Goal: Transaction & Acquisition: Download file/media

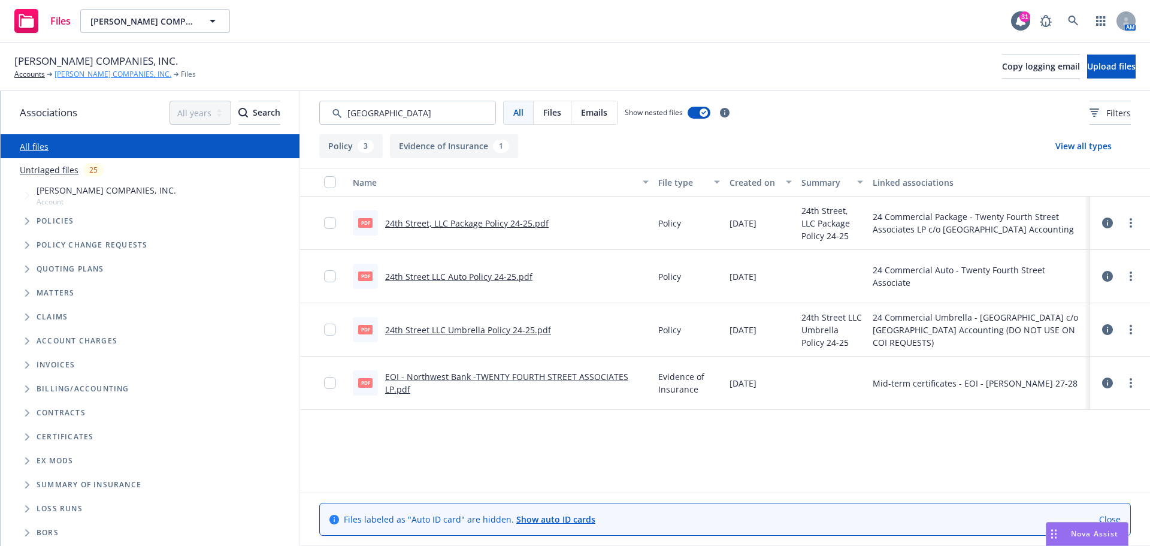
click at [105, 73] on link "[PERSON_NAME] COMPANIES, INC." at bounding box center [113, 74] width 117 height 11
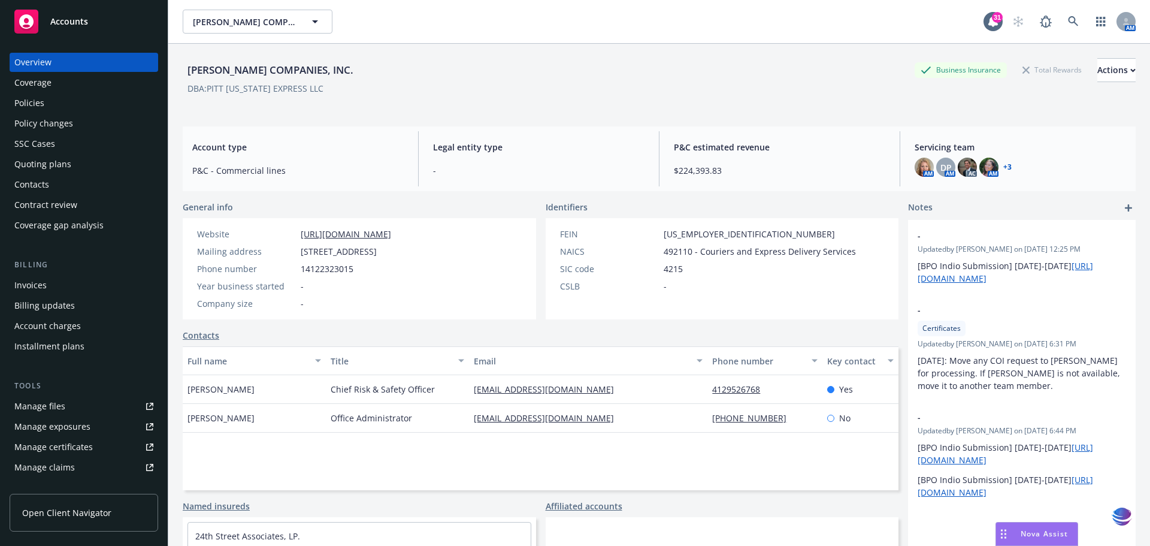
click at [34, 105] on div "Policies" at bounding box center [29, 102] width 30 height 19
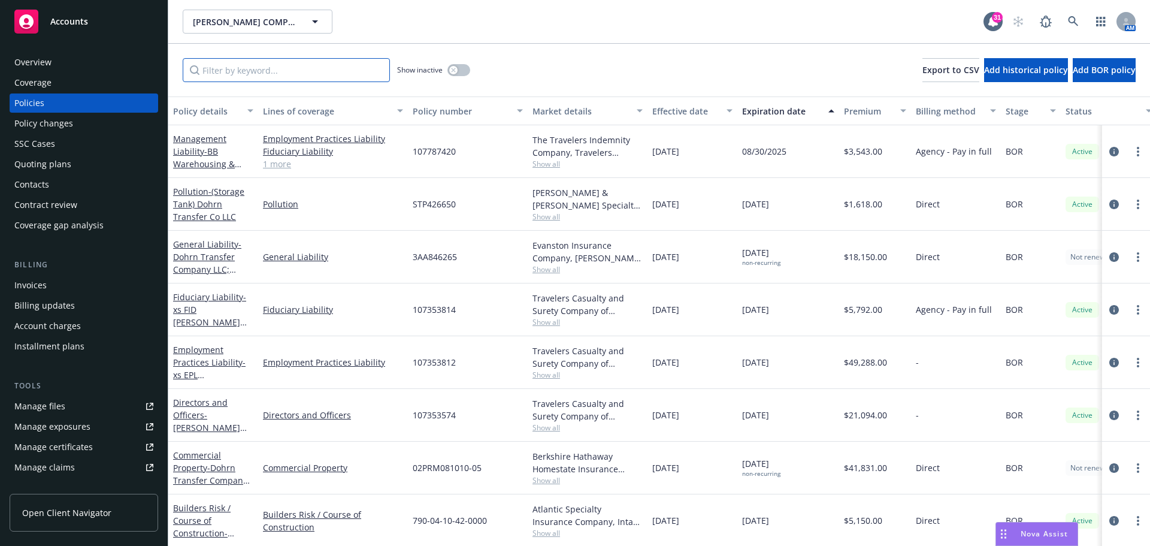
click at [246, 67] on input "Filter by keyword..." at bounding box center [286, 70] width 207 height 24
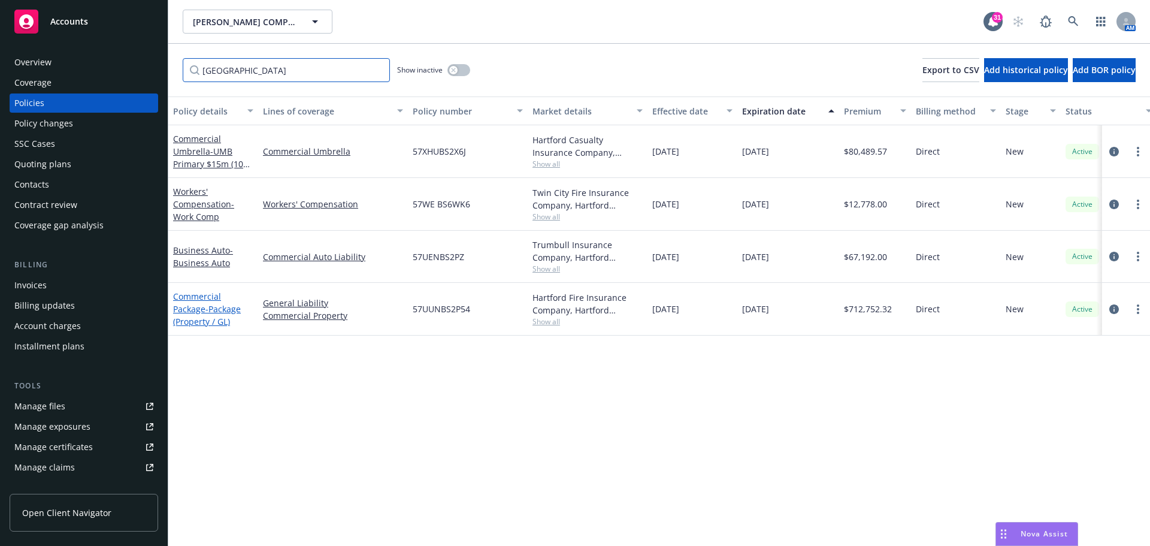
type input "hartford"
click at [203, 297] on link "Commercial Package - Package (Property / GL)" at bounding box center [207, 308] width 68 height 37
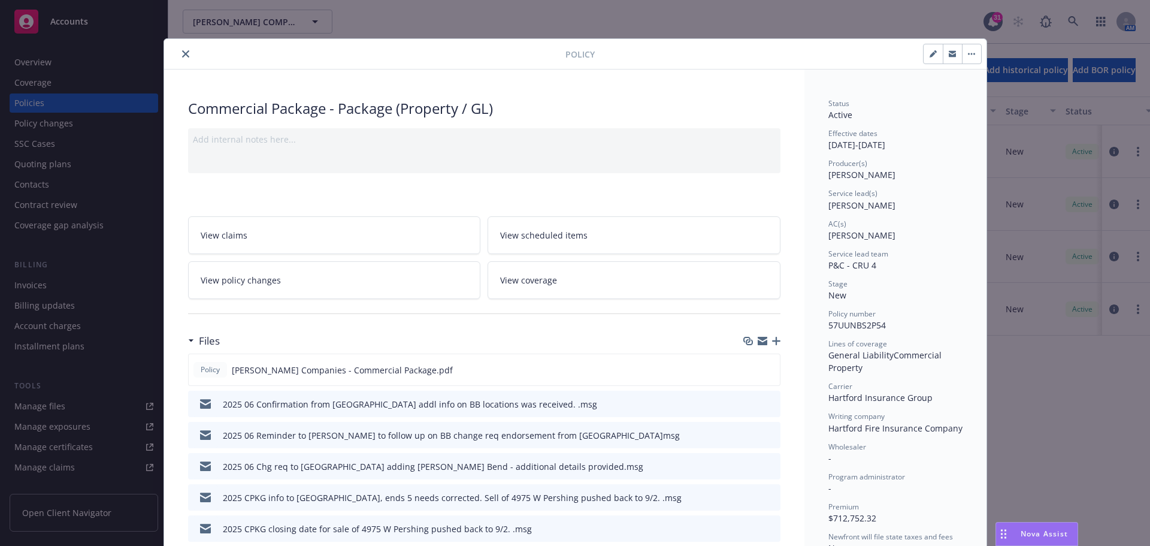
click at [182, 55] on icon "close" at bounding box center [185, 53] width 7 height 7
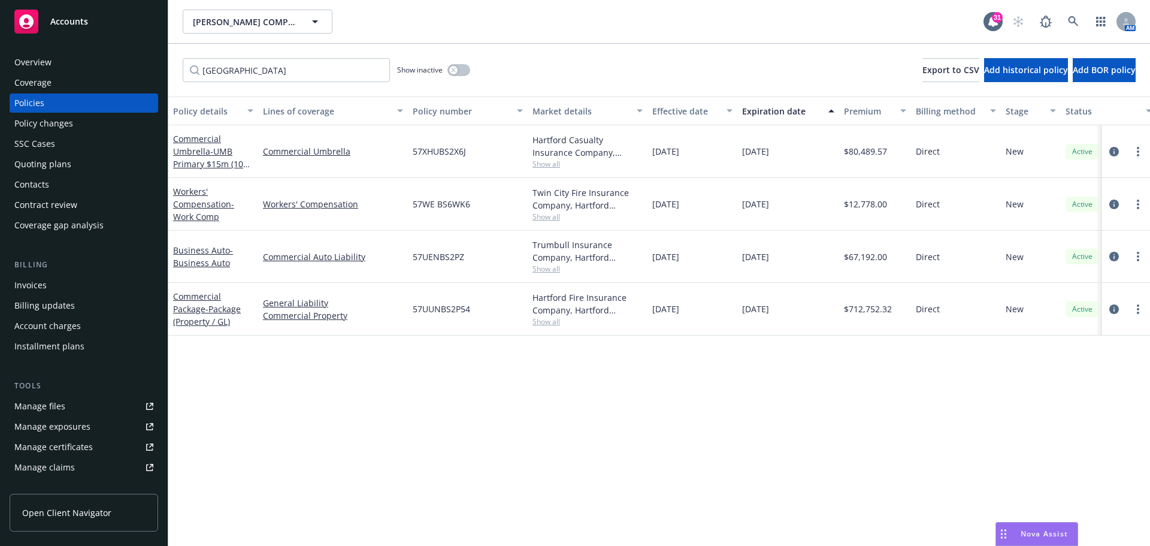
click at [43, 403] on div "Manage files" at bounding box center [39, 406] width 51 height 19
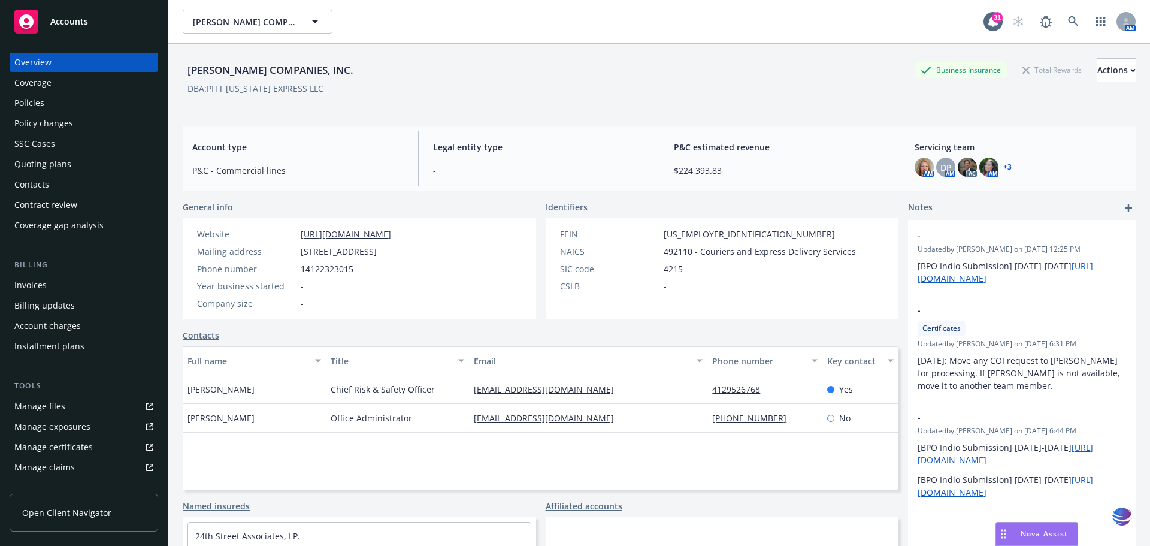
click at [39, 403] on div "Manage files" at bounding box center [39, 406] width 51 height 19
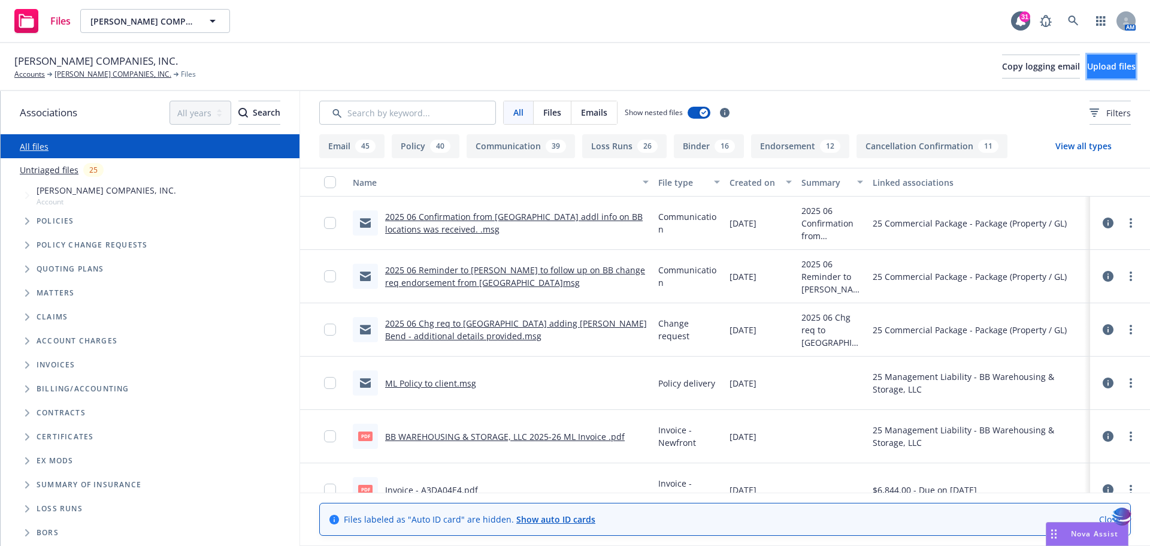
click at [1106, 65] on span "Upload files" at bounding box center [1111, 65] width 49 height 11
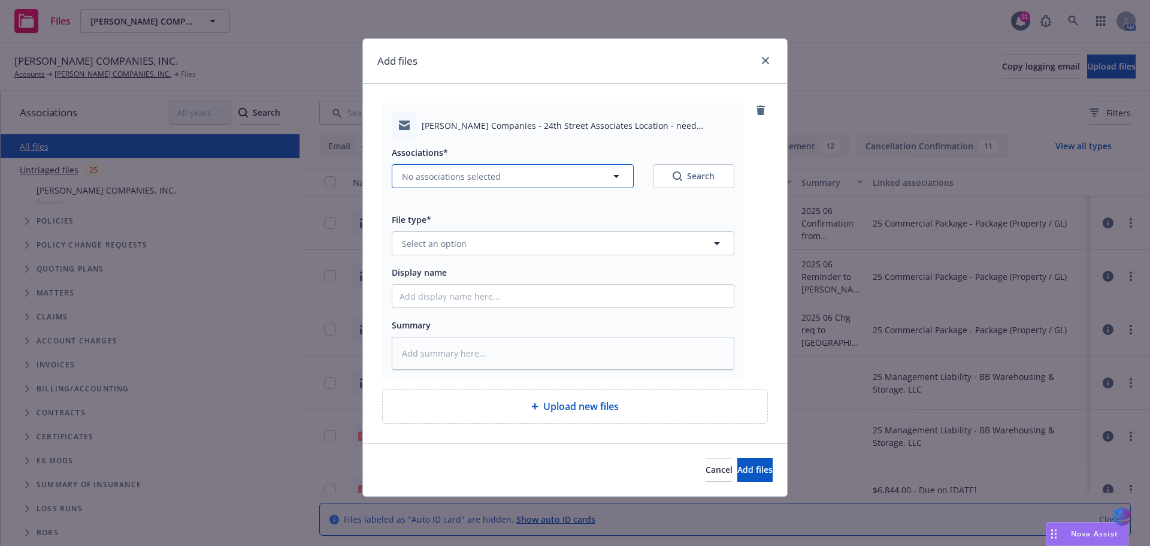
click at [615, 178] on icon "button" at bounding box center [616, 176] width 14 height 14
type textarea "x"
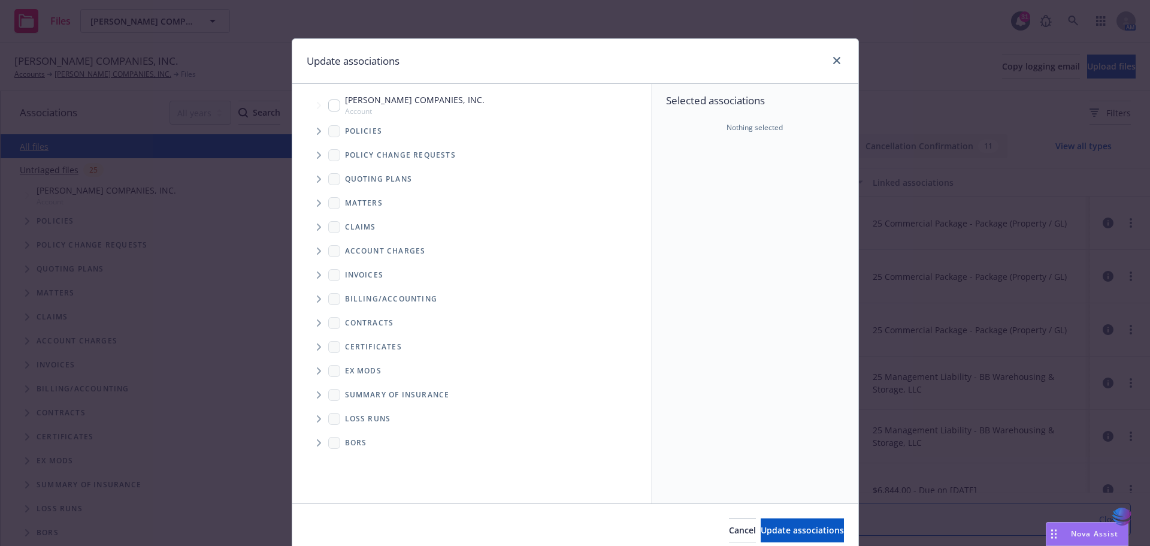
click at [317, 132] on icon "Tree Example" at bounding box center [319, 131] width 5 height 7
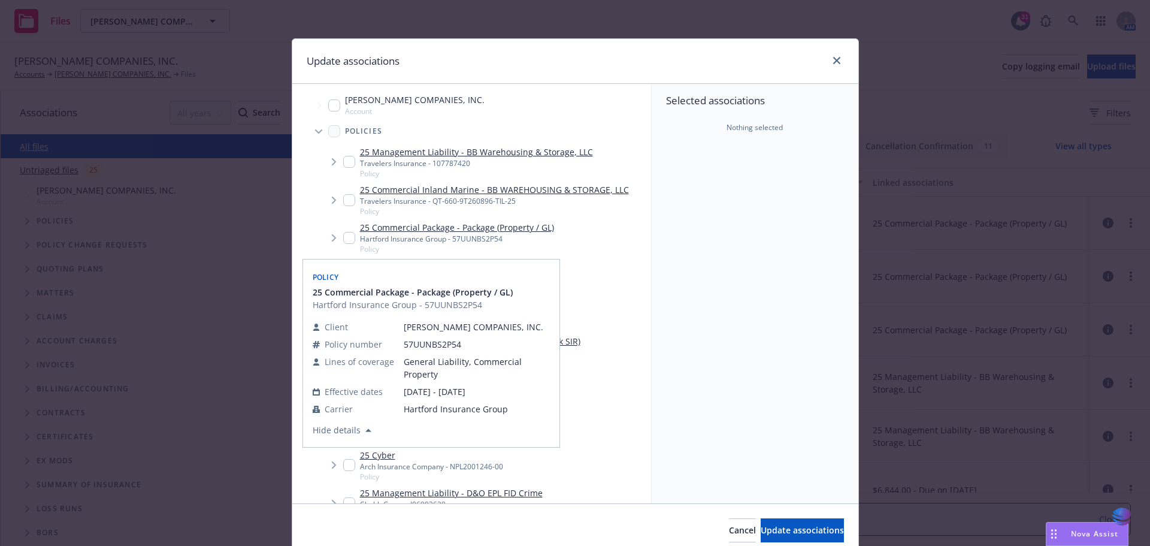
click at [348, 237] on input "Tree Example" at bounding box center [349, 238] width 12 height 12
checkbox input "true"
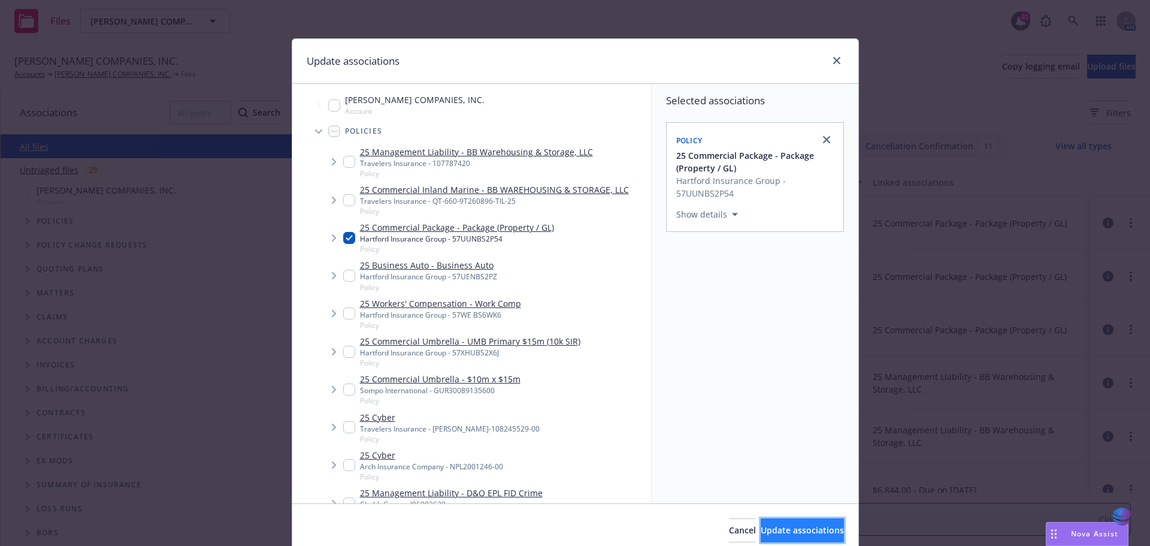
click at [761, 532] on span "Update associations" at bounding box center [802, 529] width 83 height 11
type textarea "x"
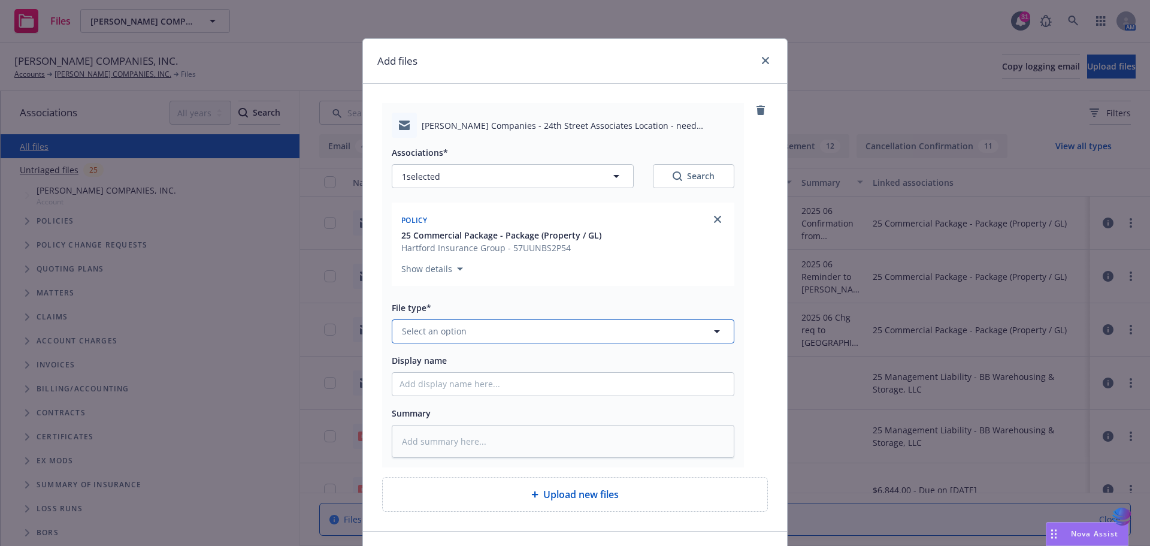
click at [714, 331] on icon "button" at bounding box center [717, 331] width 6 height 3
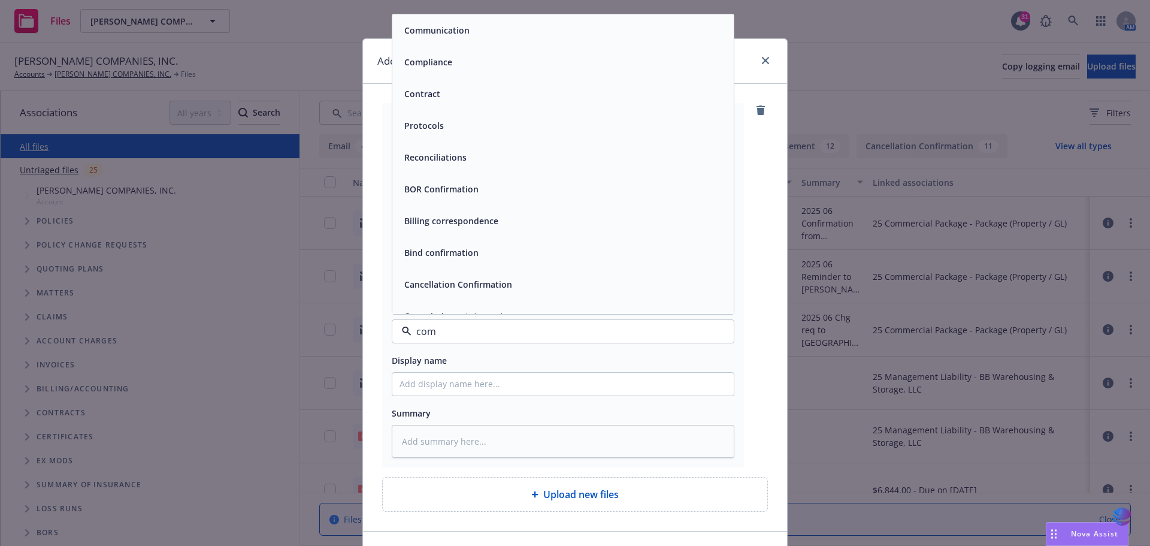
type input "comm"
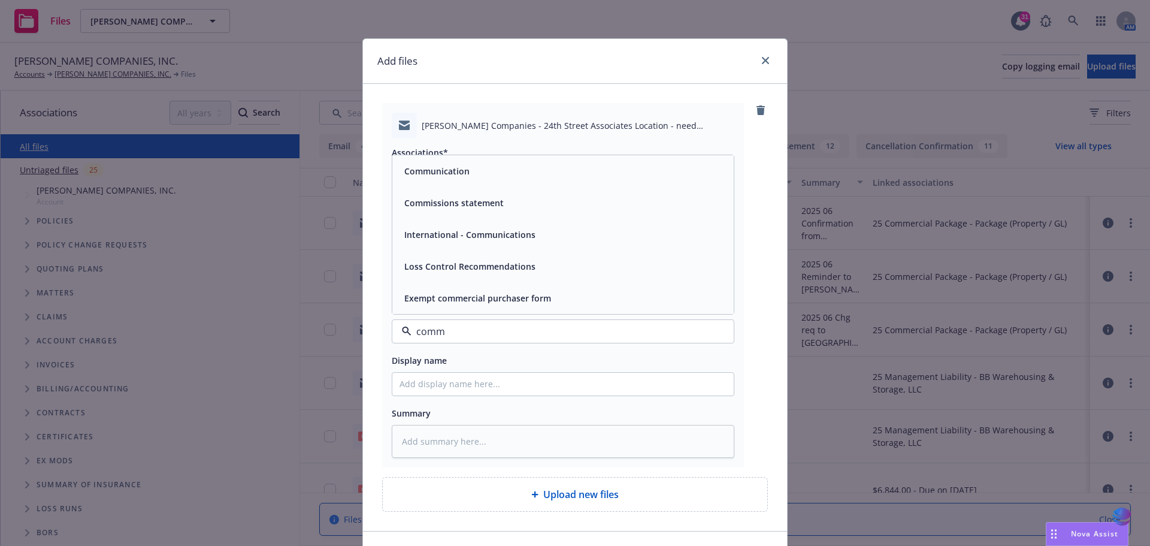
click at [461, 175] on span "Communication" at bounding box center [436, 171] width 65 height 13
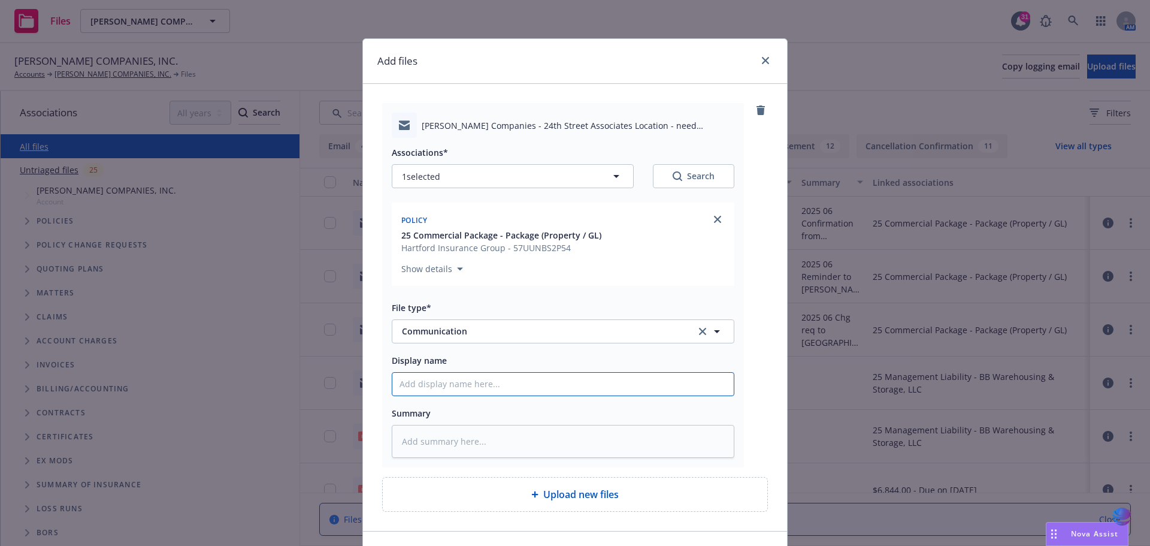
click at [428, 386] on input "Display name" at bounding box center [562, 384] width 341 height 23
type textarea "x"
type input "2"
type textarea "x"
type input "20"
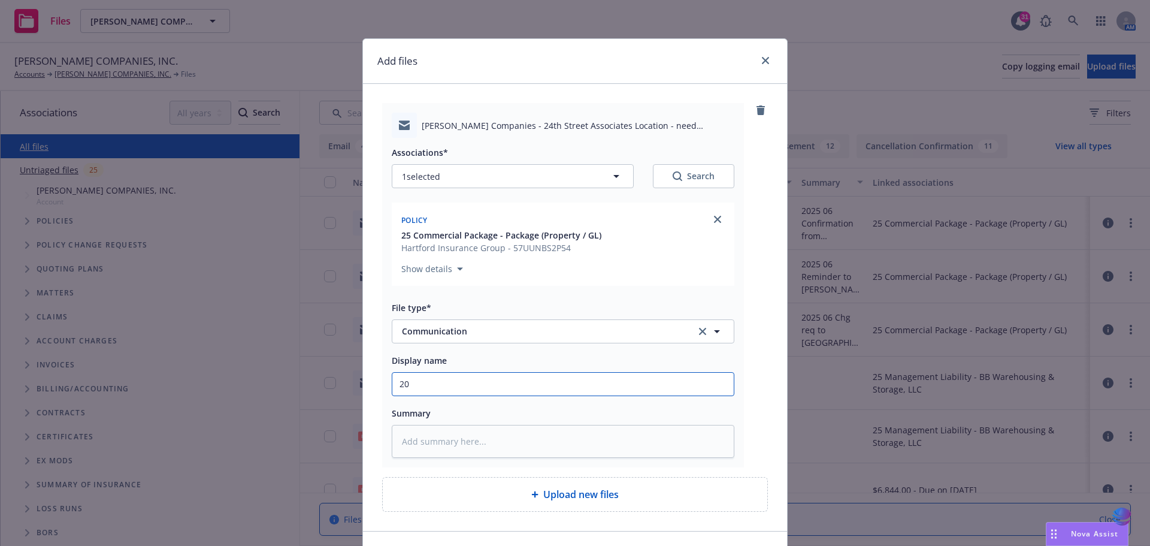
type textarea "x"
type input "202"
type textarea "x"
type input "2025"
type textarea "x"
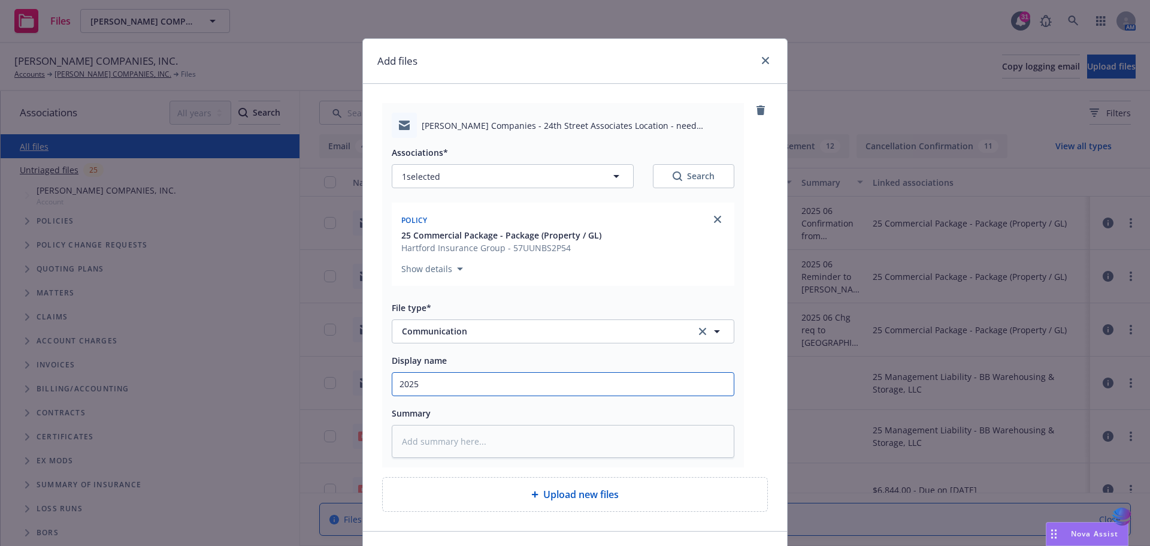
type input "2025"
type textarea "x"
type input "2025 E"
type textarea "x"
type input "2025 Ex"
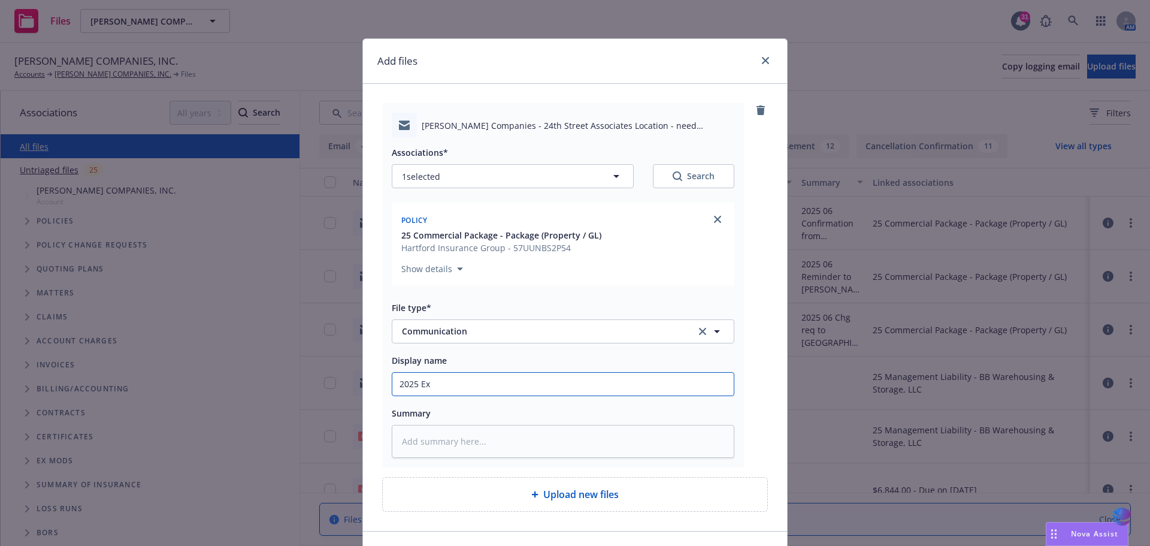
type textarea "x"
type input "2025 Exp"
type textarea "x"
type input "2025 Exp"
type textarea "x"
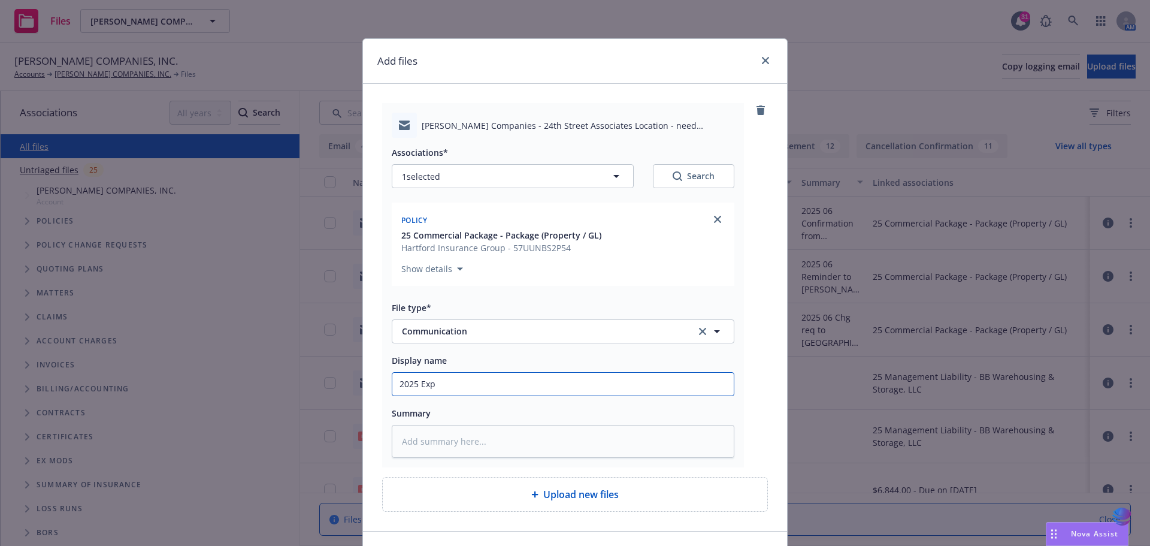
type input "2025 Exp r"
type textarea "x"
type input "2025 Exp re"
type textarea "x"
type input "2025 Exp req"
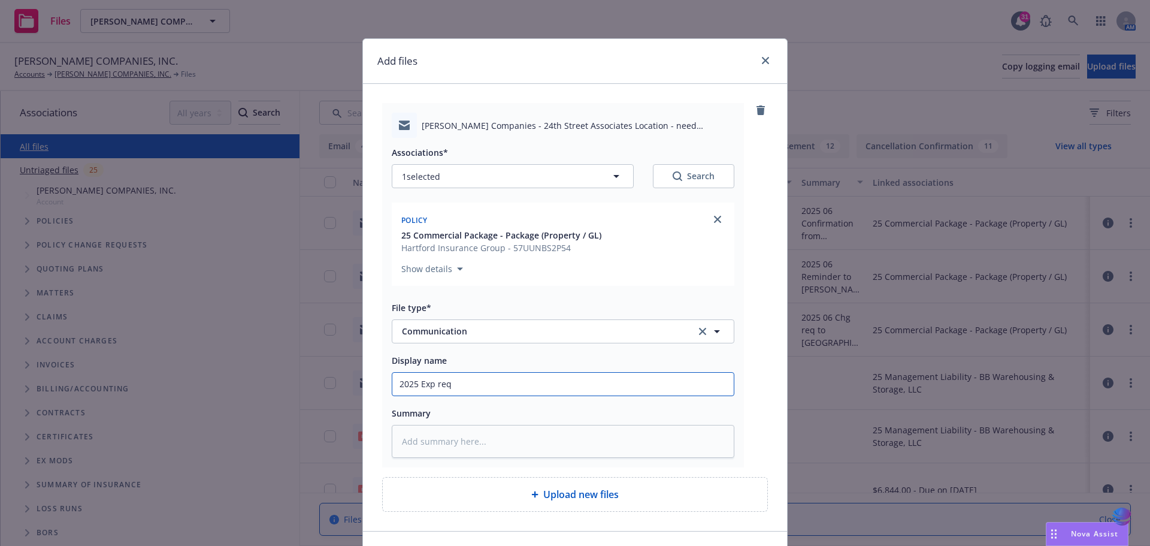
type textarea "x"
type input "2025 Exp req"
type textarea "x"
type input "2025 Exp req t"
type textarea "x"
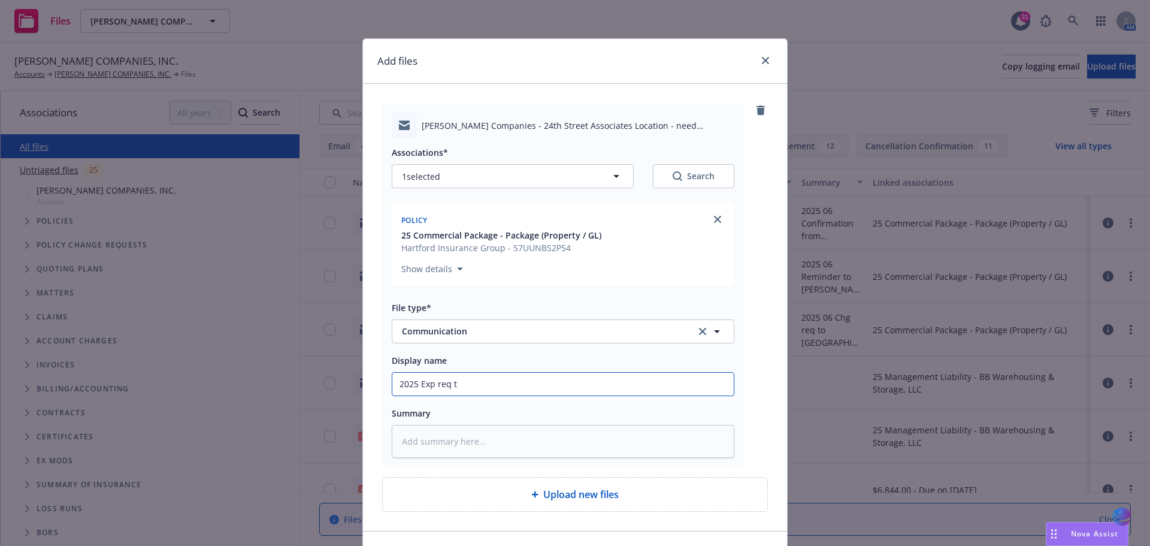
type input "2025 Exp req to"
type textarea "x"
type input "2025 Exp req to"
type textarea "x"
type input "2025 Exp req to c"
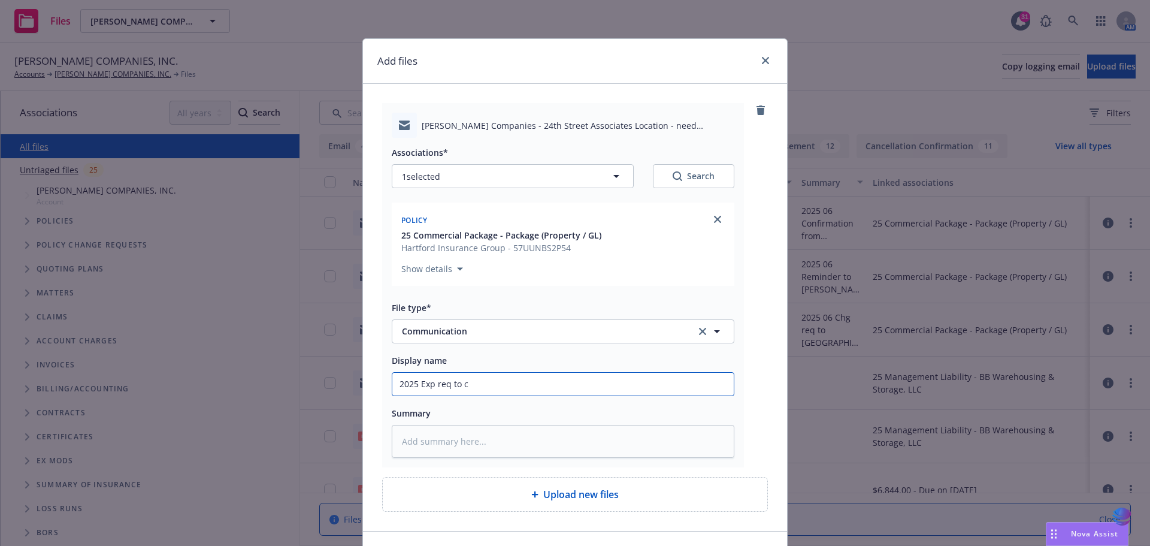
type textarea "x"
type input "2025 Exp req to cl"
type textarea "x"
type input "2025 Exp req to c"
type textarea "x"
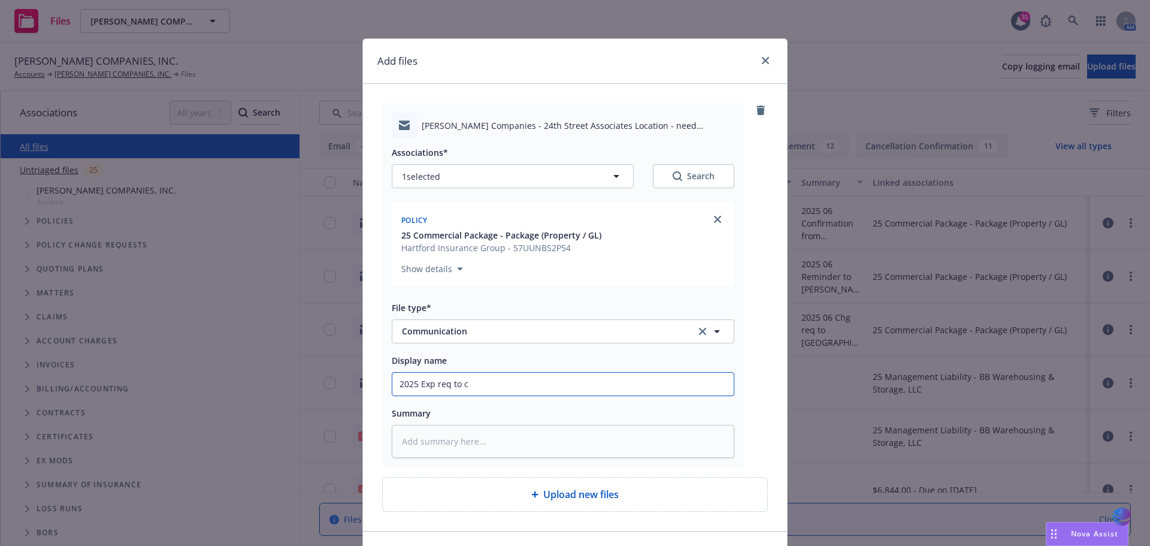
type input "2025 Exp req to"
type textarea "x"
type input "2025 Exp req to i"
type textarea "x"
type input "2025 Exp req to in"
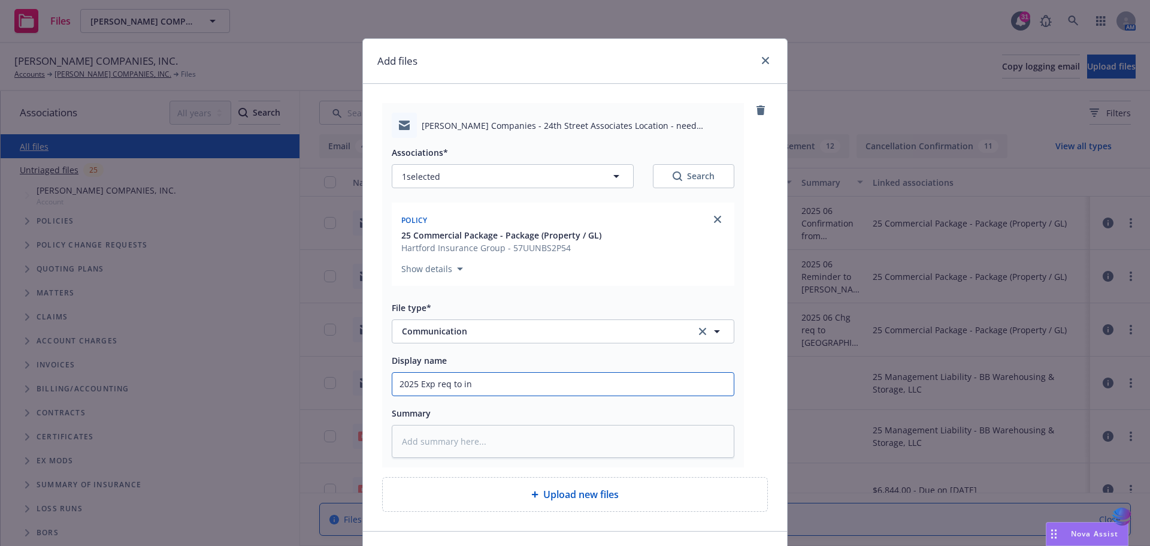
type textarea "x"
type input "2025 Exp req to ins"
type textarea "x"
type input "2025 Exp req to insu"
type textarea "x"
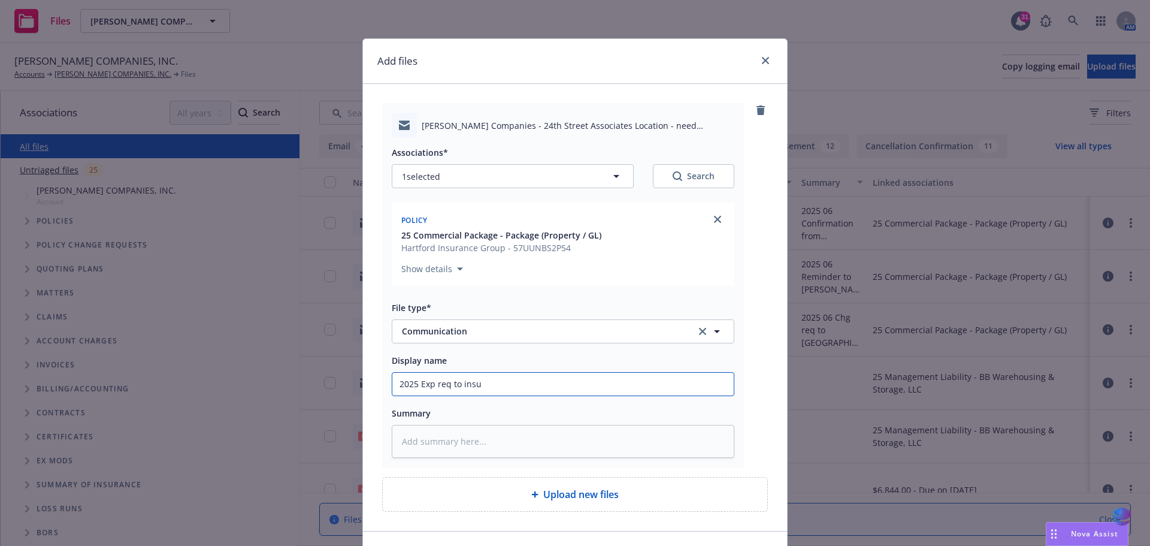
type input "2025 Exp req to insur"
type textarea "x"
type input "2025 Exp req to insure"
type textarea "x"
type input "2025 Exp req to insured"
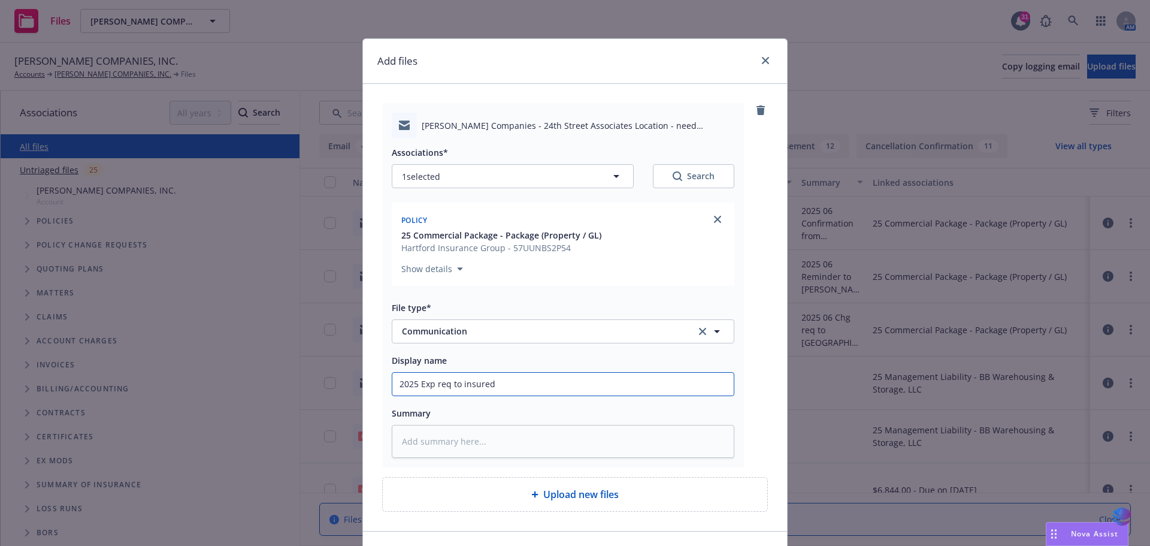
type textarea "x"
type input "2025 Exp req to insured"
type textarea "x"
type input "2025 Exp req to insured f"
type textarea "x"
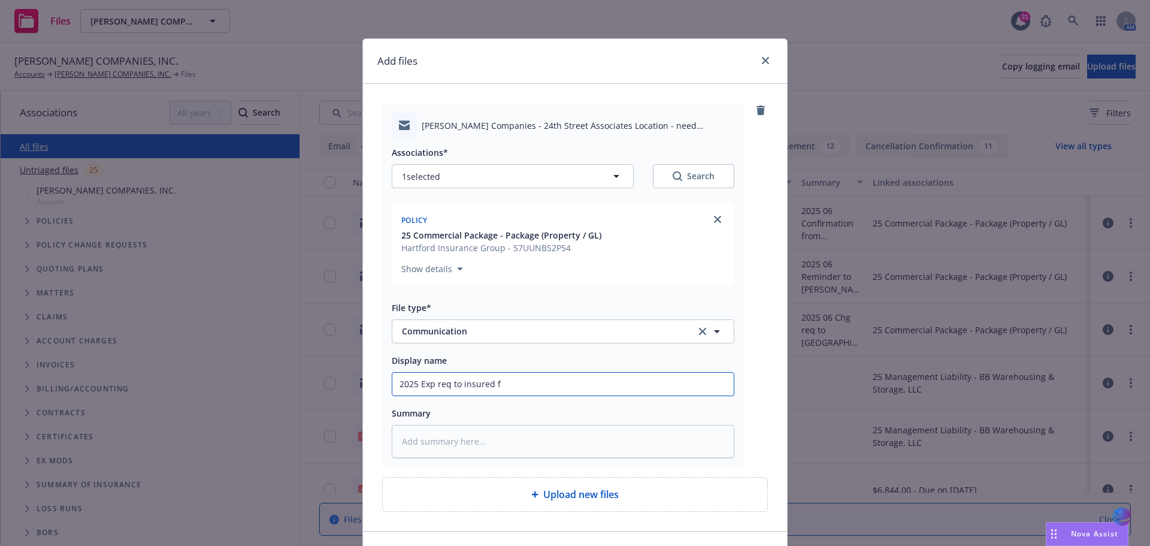
type input "2025 Exp req to insured fo"
type textarea "x"
type input "2025 Exp req to insured for"
type textarea "x"
type input "2025 Exp req to insured for"
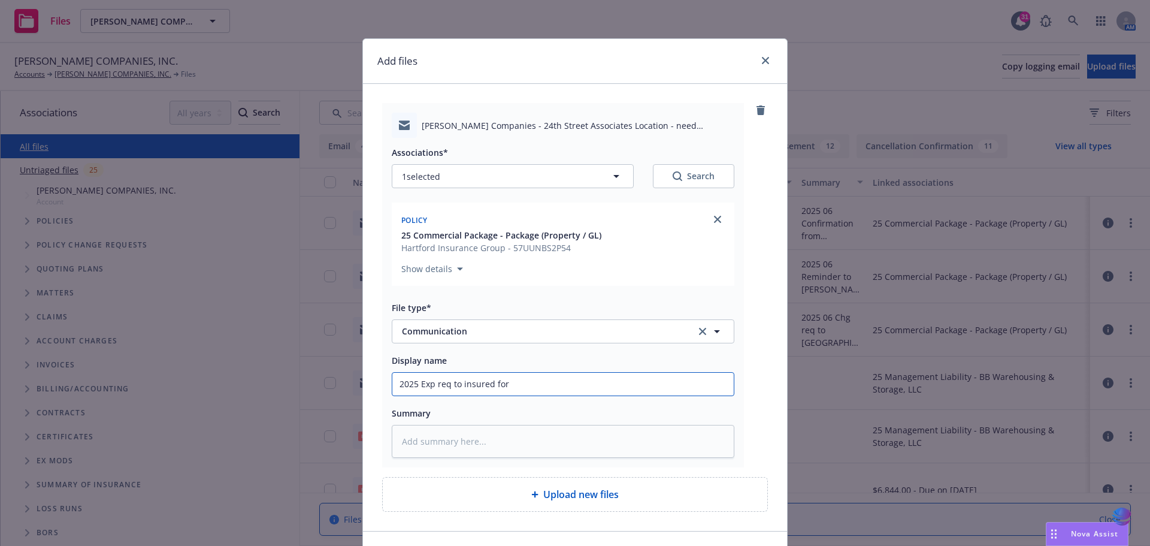
type textarea "x"
type input "2025 Exp req to insured for d"
type textarea "x"
type input "2025 Exp req to insured for de"
type textarea "x"
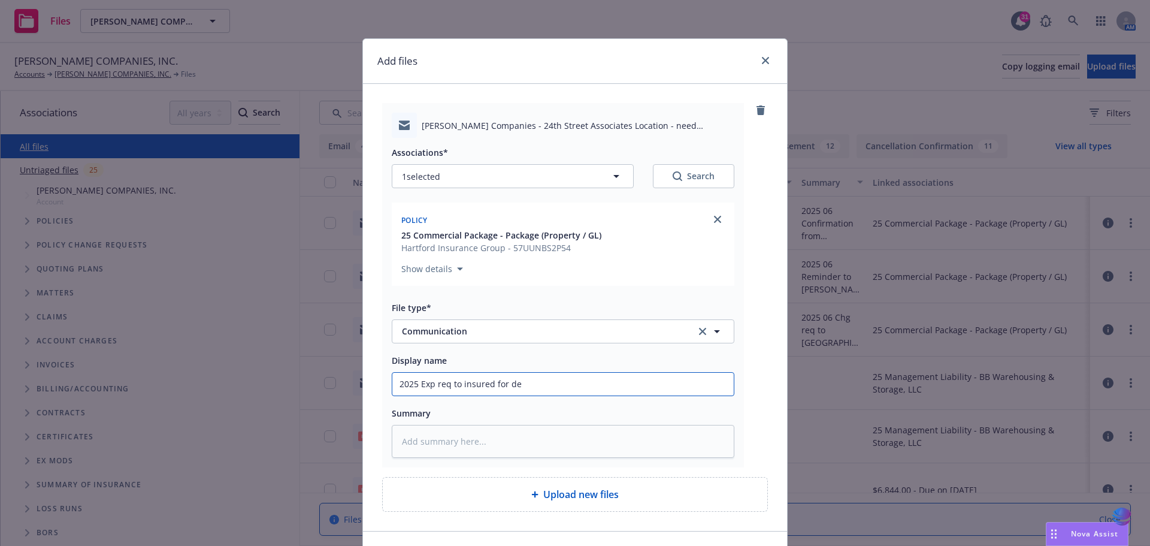
type input "2025 Exp req to insured for det"
type textarea "x"
type input "2025 Exp req to insured for deta"
type textarea "x"
type input "2025 Exp req to insured for detai"
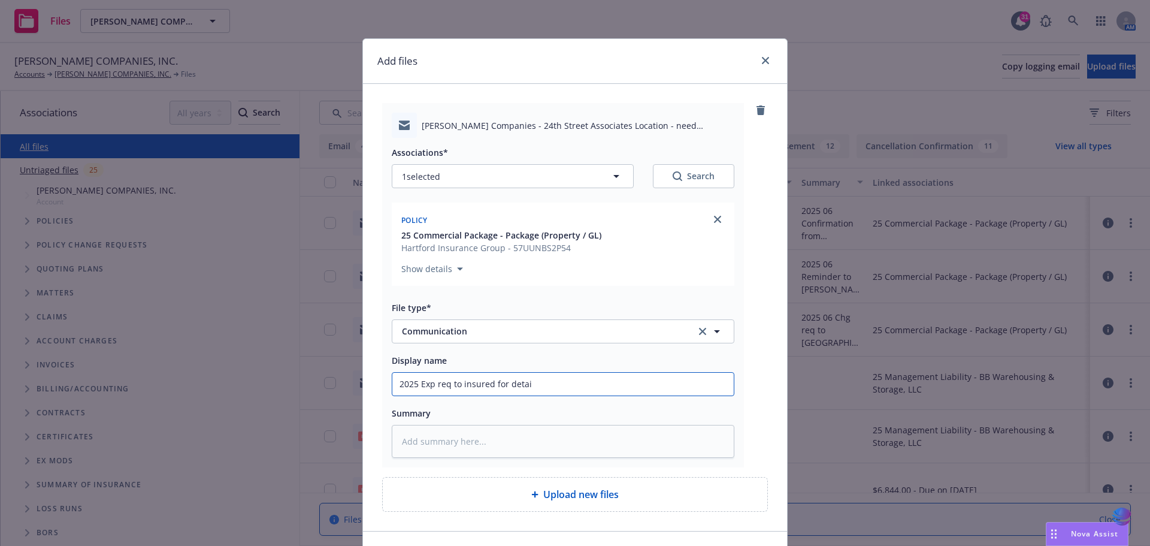
type textarea "x"
type input "2025 Exp req to insured for detail"
type textarea "x"
type input "2025 Exp req to insured for details"
type textarea "x"
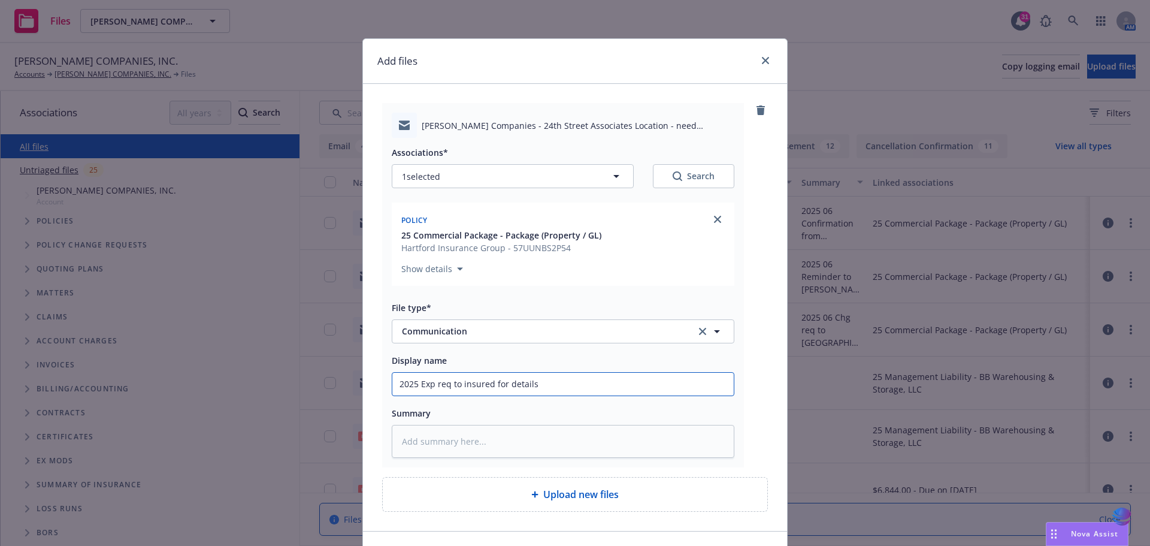
type input "2025 Exp req to insured for details"
type textarea "x"
type input "2025 Exp req to insured for details o"
type textarea "x"
type input "2025 Exp req to insured for details on"
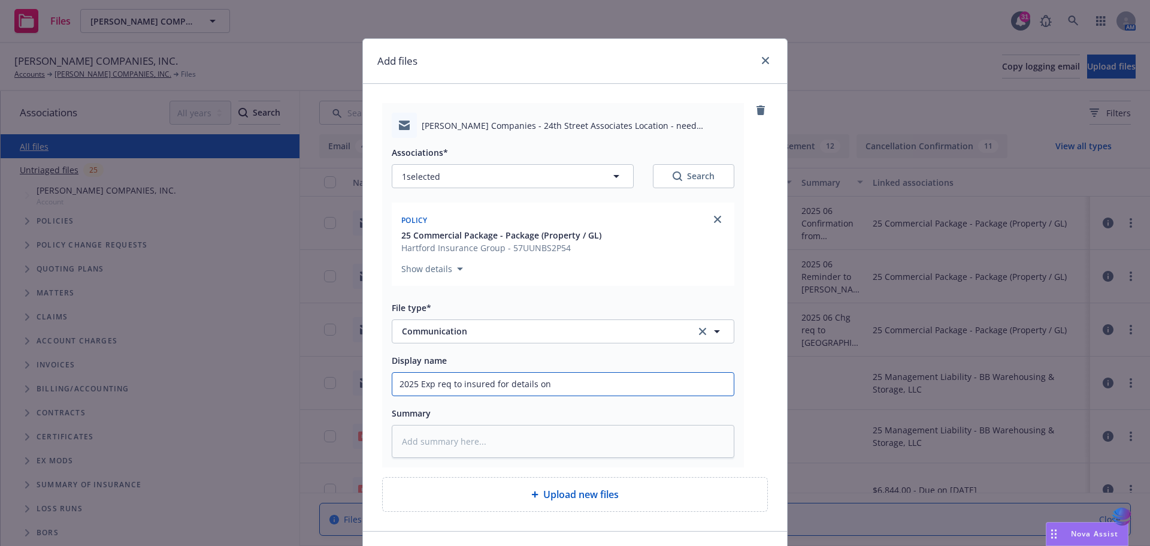
type textarea "x"
type input "2025 Exp req to insured for details on"
type textarea "x"
type input "2025 Exp req to insured for details on 2"
type textarea "x"
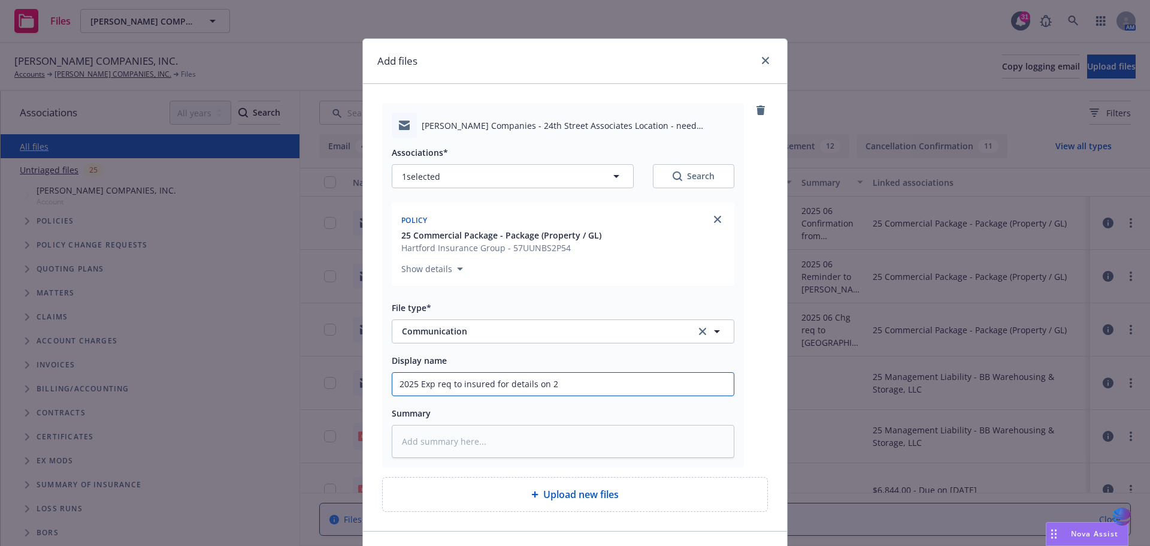
type input "2025 Exp req to insured for details on 24"
type textarea "x"
type input "2025 Exp req to insured for details on 24t"
type textarea "x"
type input "2025 Exp req to insured for details on 24th"
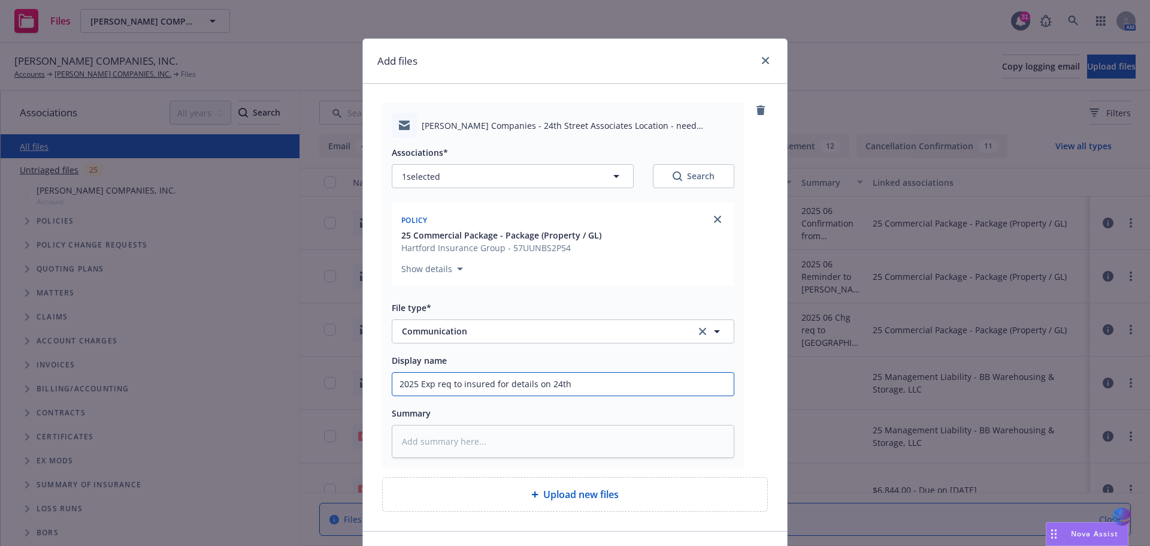
type textarea "x"
type input "2025 Exp req to insured for details on 24th"
type textarea "x"
type input "2025 Exp req to insured for details on 24th S"
type textarea "x"
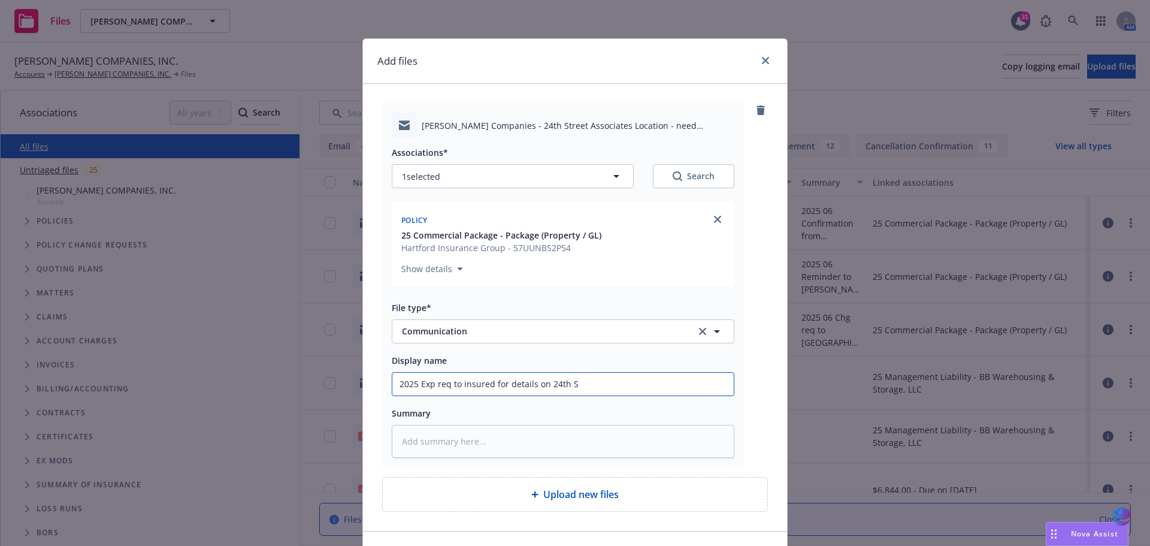
type input "2025 Exp req to insured for details on 24th St"
type textarea "x"
type input "2025 Exp req to insured for details on 24th Str"
type textarea "x"
type input "2025 Exp req to insured for details on 24th Stre"
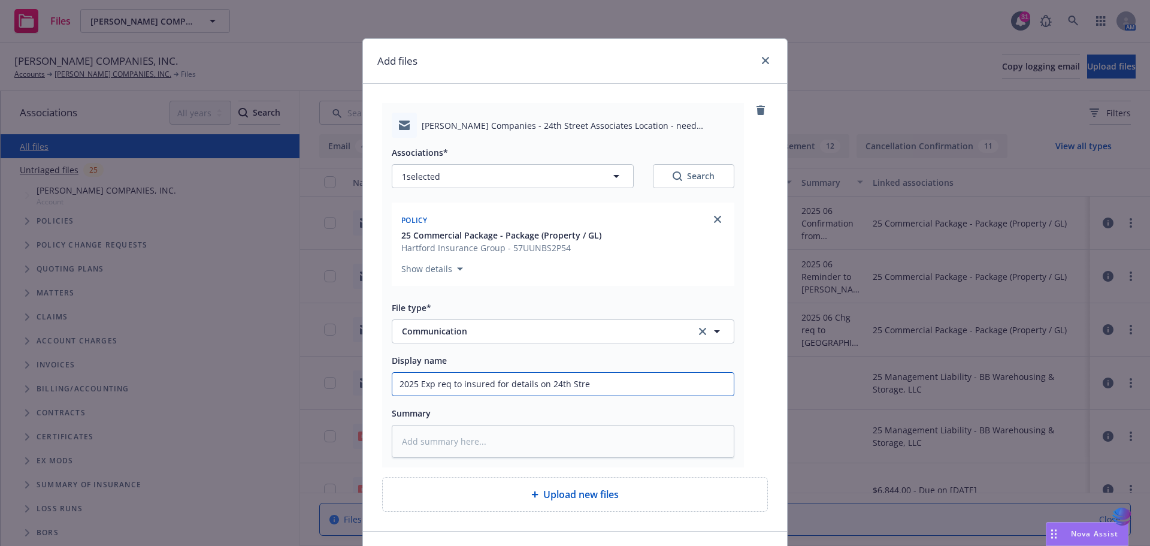
type textarea "x"
type input "2025 Exp req to insured for details on 24th Stree"
type textarea "x"
type input "2025 Exp req to insured for details on 24th Street"
type textarea "x"
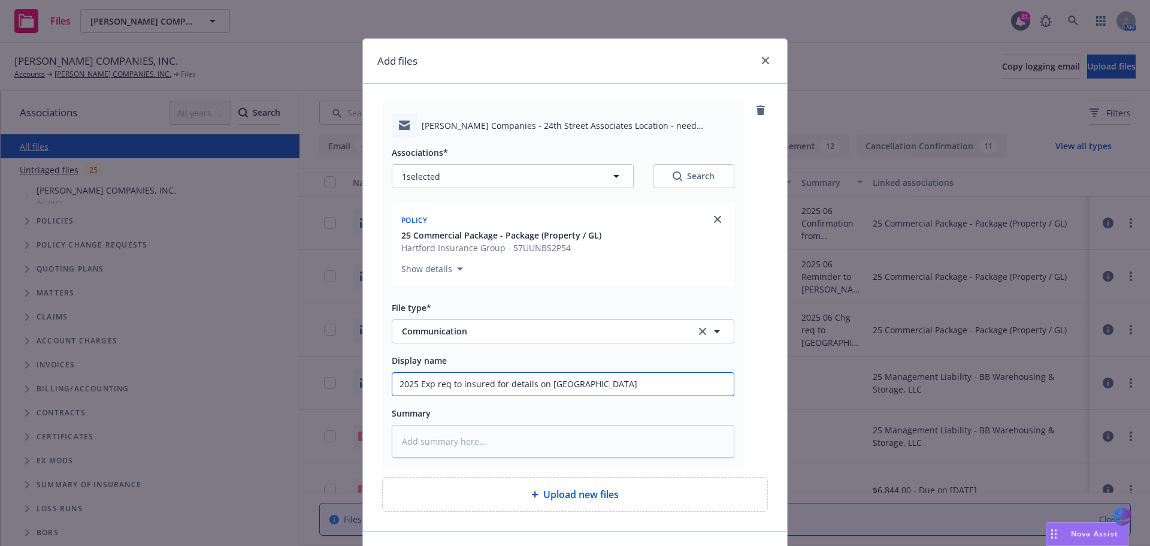
type input "2025 Exp req to insured for details on 24th Street"
type textarea "x"
type input "2025 Exp req to insured for details on 24th Street l"
type textarea "x"
type input "2025 Exp req to insured for details on 24th Street lo"
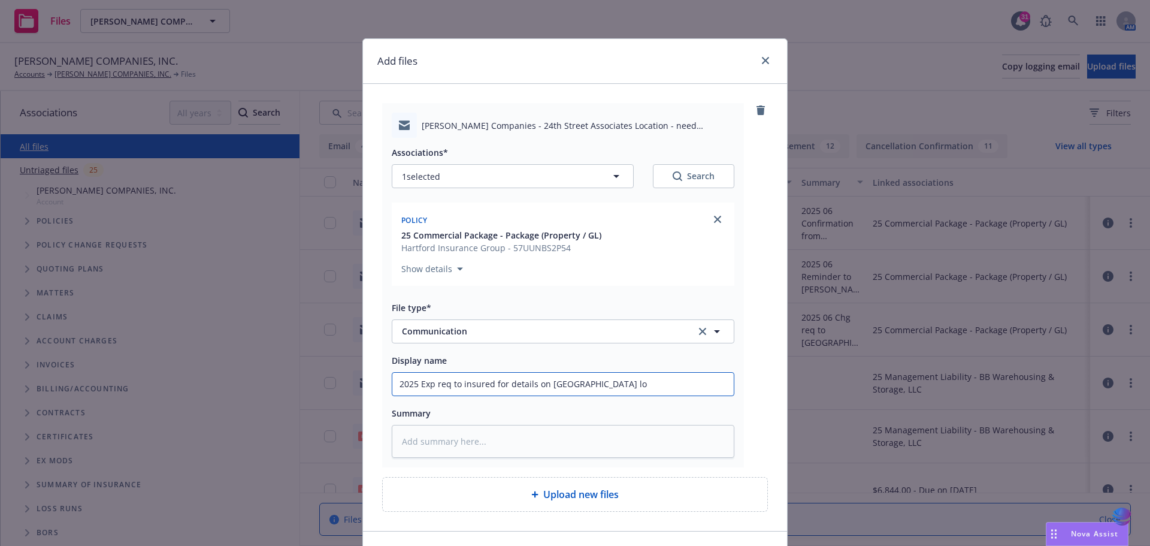
type textarea "x"
type input "2025 Exp req to insured for details on 24th Street loc"
type textarea "x"
type input "2025 Exp req to insured for details on 24th Street loca"
type textarea "x"
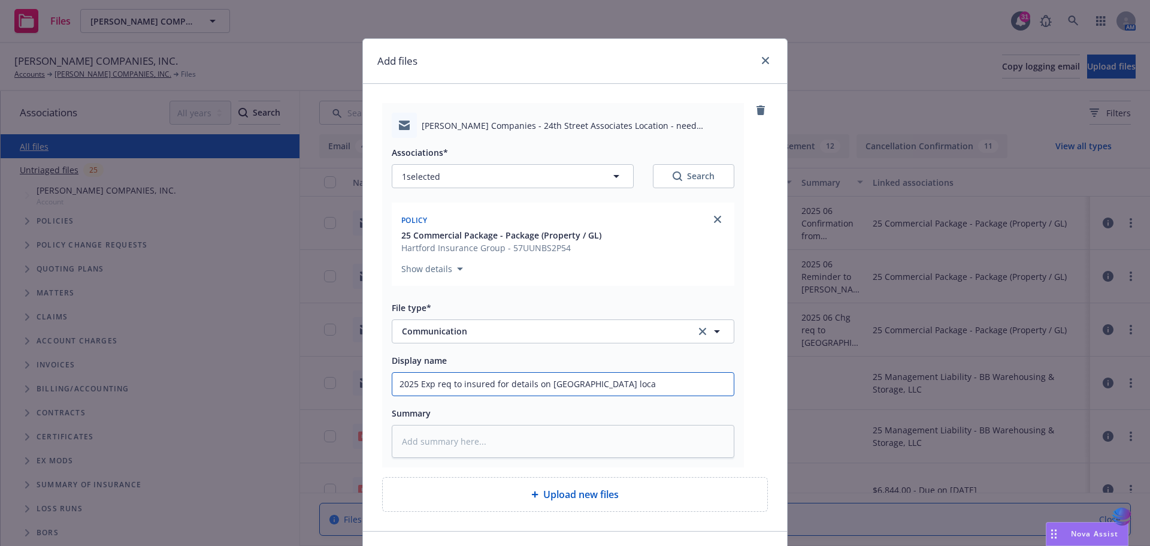
type input "2025 Exp req to insured for details on 24th Street locat"
type textarea "x"
type input "2025 Exp req to insured for details on 24th Street locati"
type textarea "x"
type input "2025 Exp req to insured for details on 24th Street locatio"
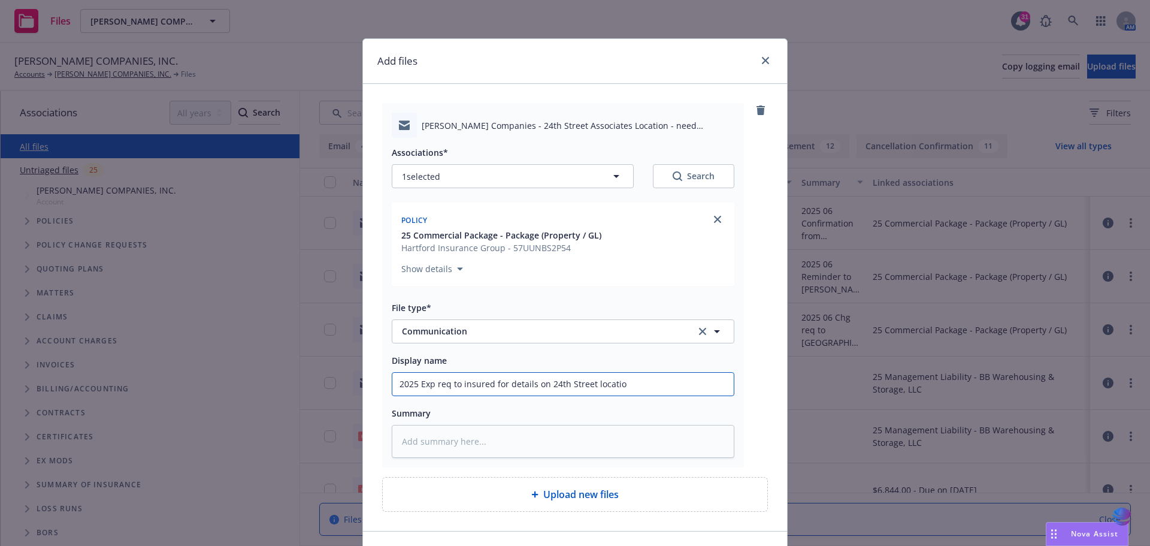
type textarea "x"
drag, startPoint x: 395, startPoint y: 385, endPoint x: 640, endPoint y: 385, distance: 245.6
click at [640, 385] on input "2025 Exp req to insured for details on 24th Street location" at bounding box center [562, 384] width 341 height 23
type input "2025 Exp req to insured for details on 24th Street location"
click at [437, 437] on textarea at bounding box center [563, 441] width 343 height 33
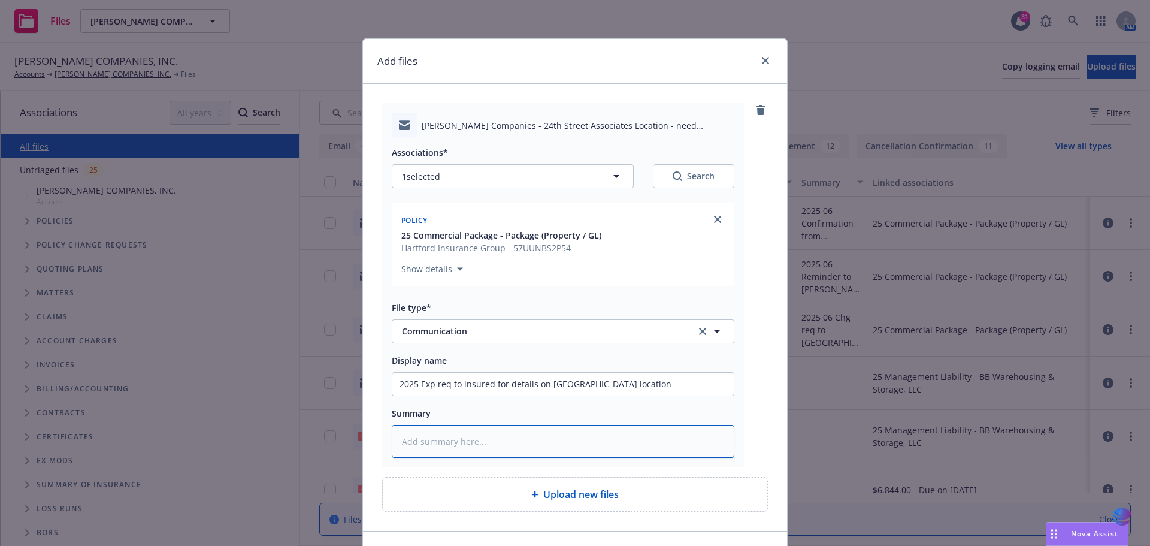
paste textarea "2025 Exp req to insured for details on 24th Street location"
type textarea "x"
type textarea "2025 Exp req to insured for details on 24th Street location"
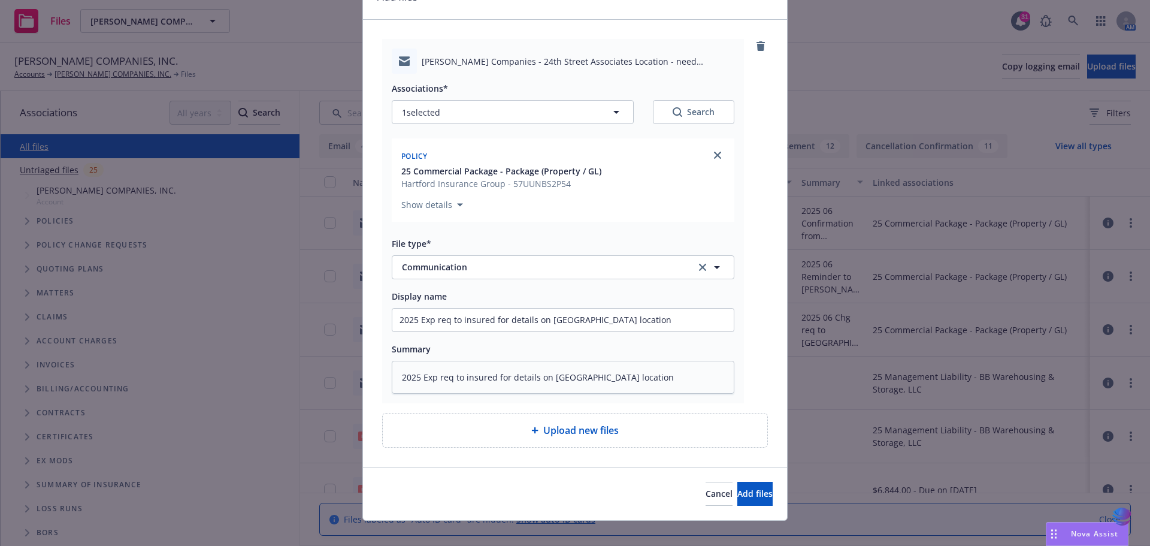
scroll to position [77, 0]
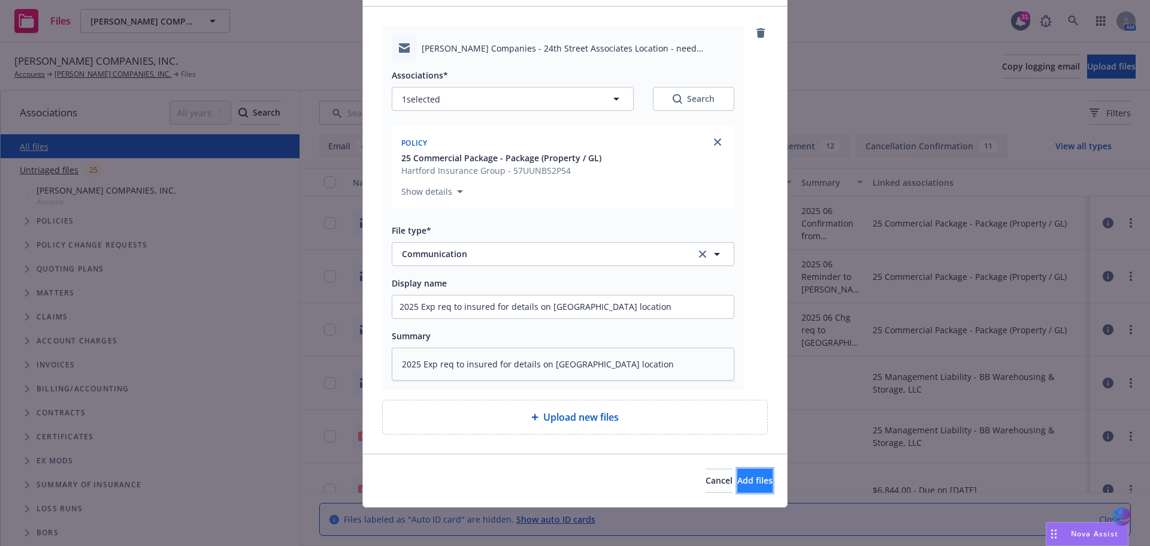
click at [737, 475] on span "Add files" at bounding box center [754, 479] width 35 height 11
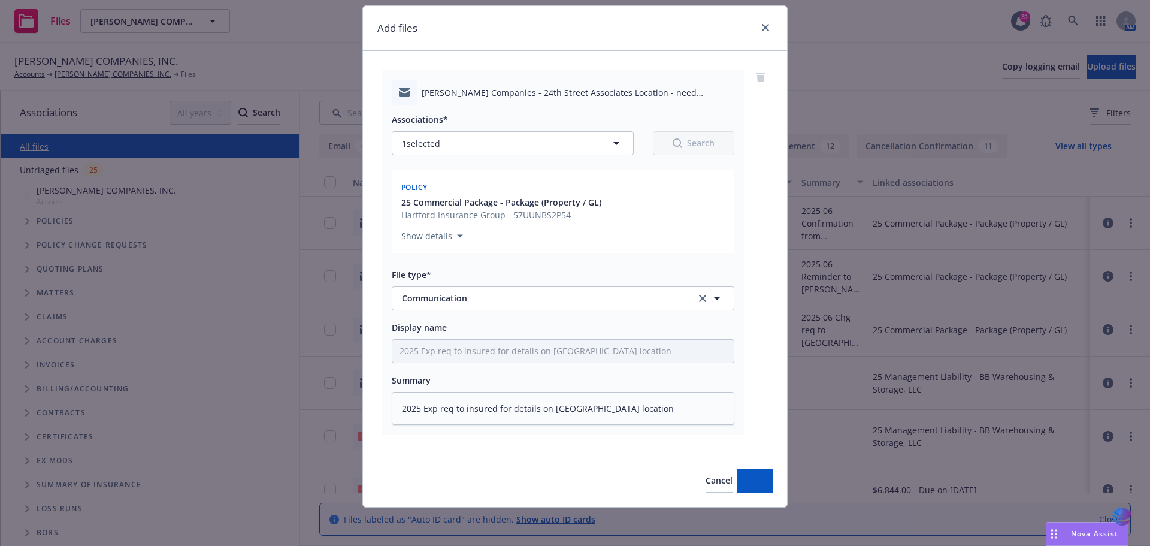
scroll to position [33, 0]
type textarea "x"
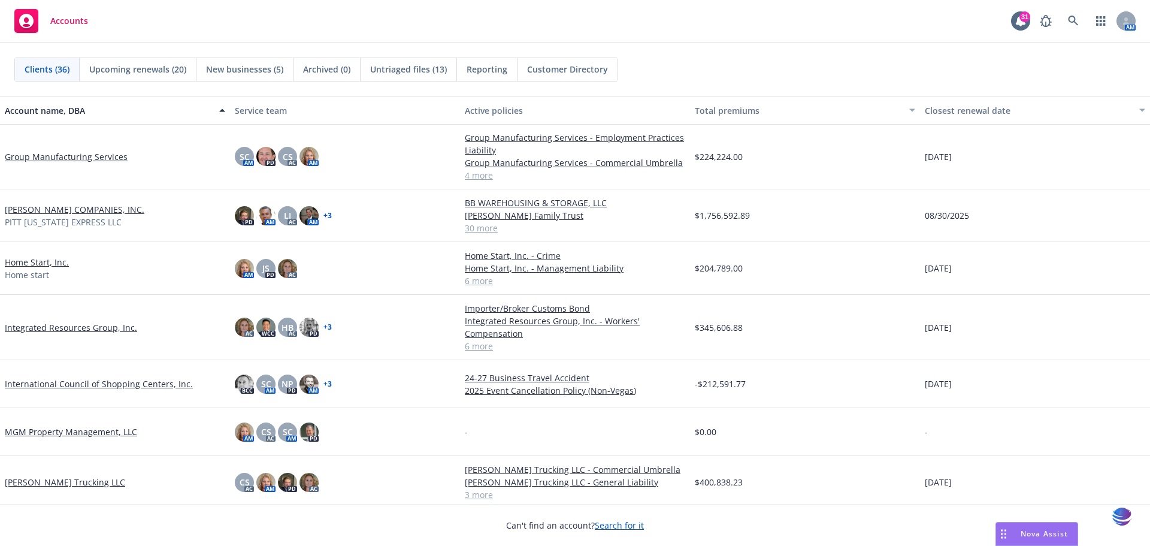
scroll to position [680, 0]
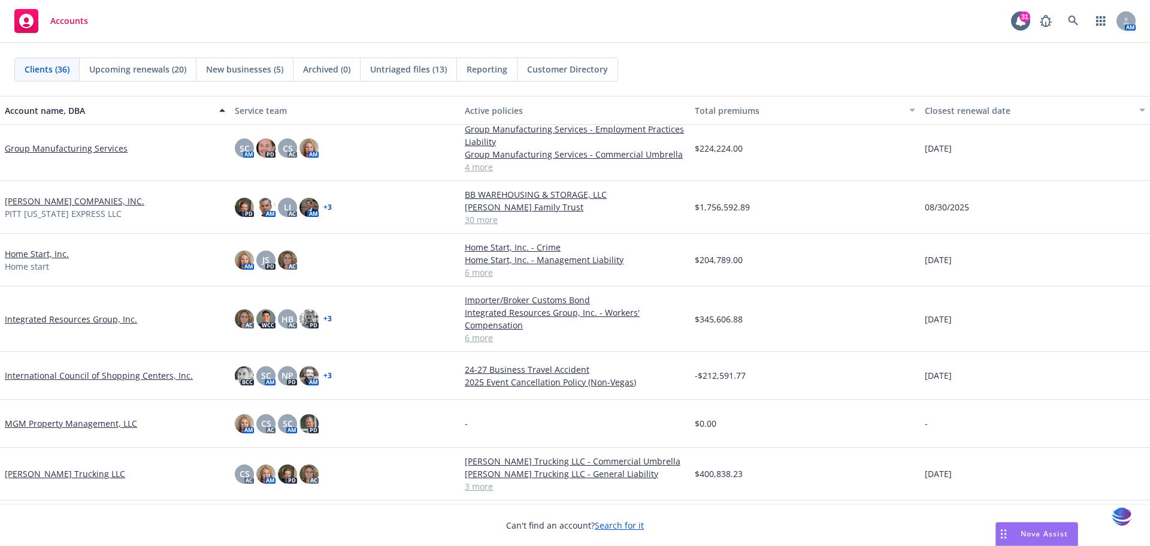
click at [84, 320] on link "Integrated Resources Group, Inc." at bounding box center [71, 319] width 132 height 13
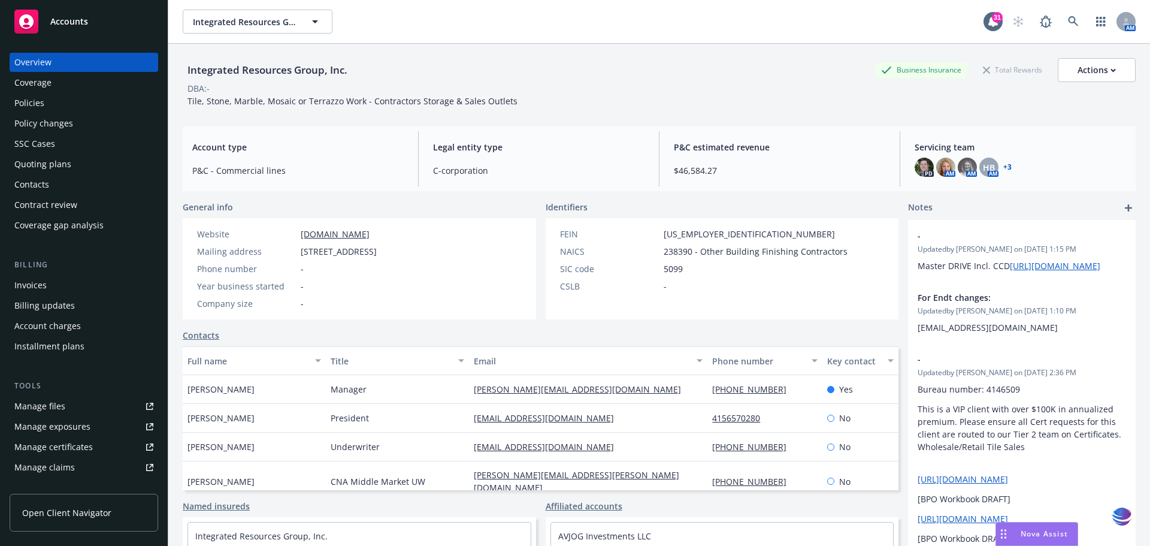
click at [42, 109] on div "Policies" at bounding box center [29, 102] width 30 height 19
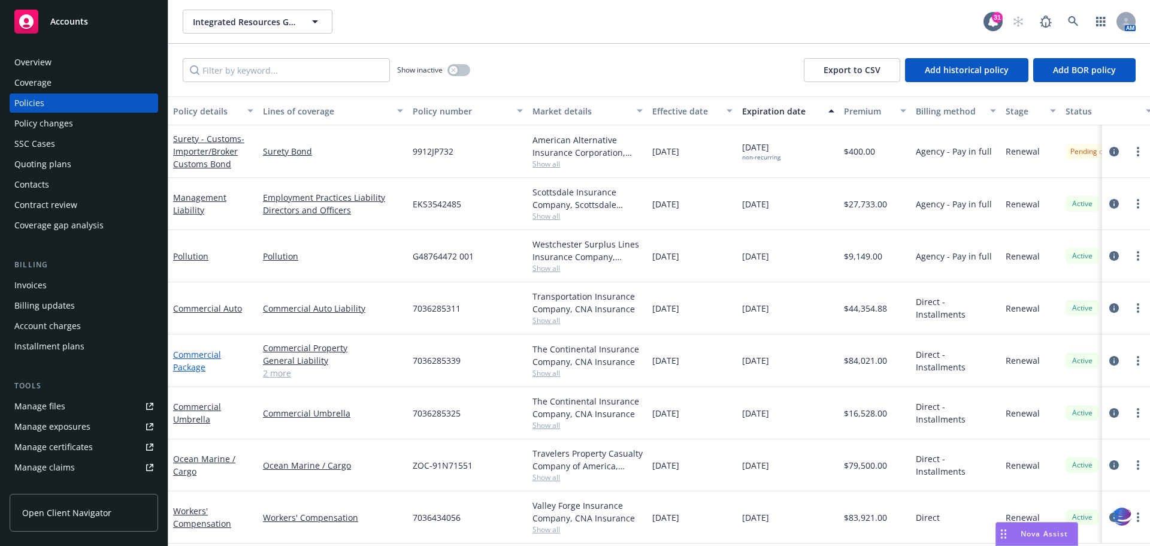
click at [206, 356] on link "Commercial Package" at bounding box center [197, 361] width 48 height 24
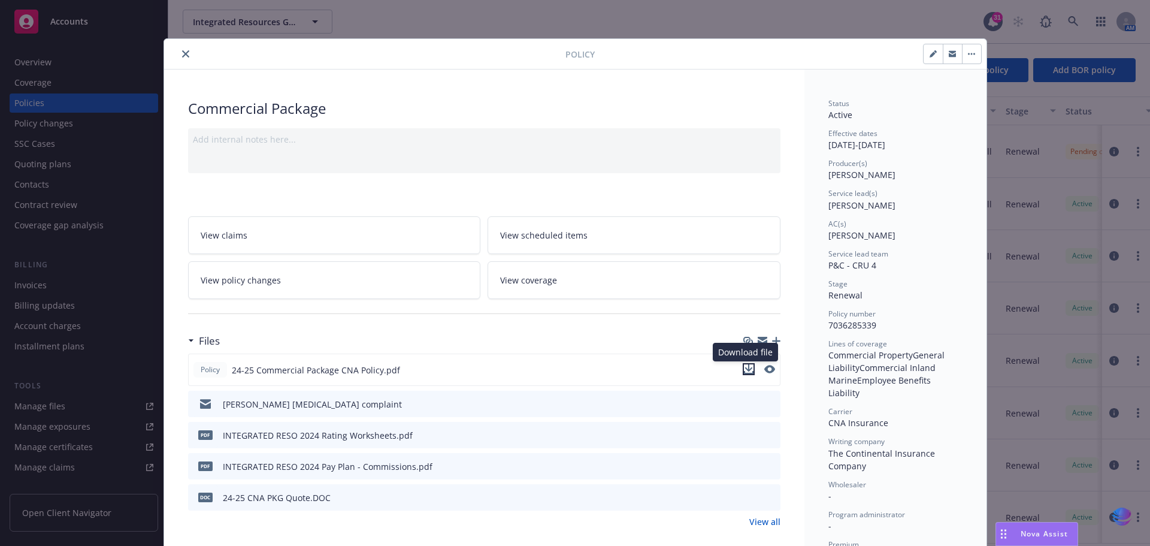
click at [744, 368] on icon "download file" at bounding box center [749, 369] width 10 height 10
click at [182, 53] on icon "close" at bounding box center [185, 53] width 7 height 7
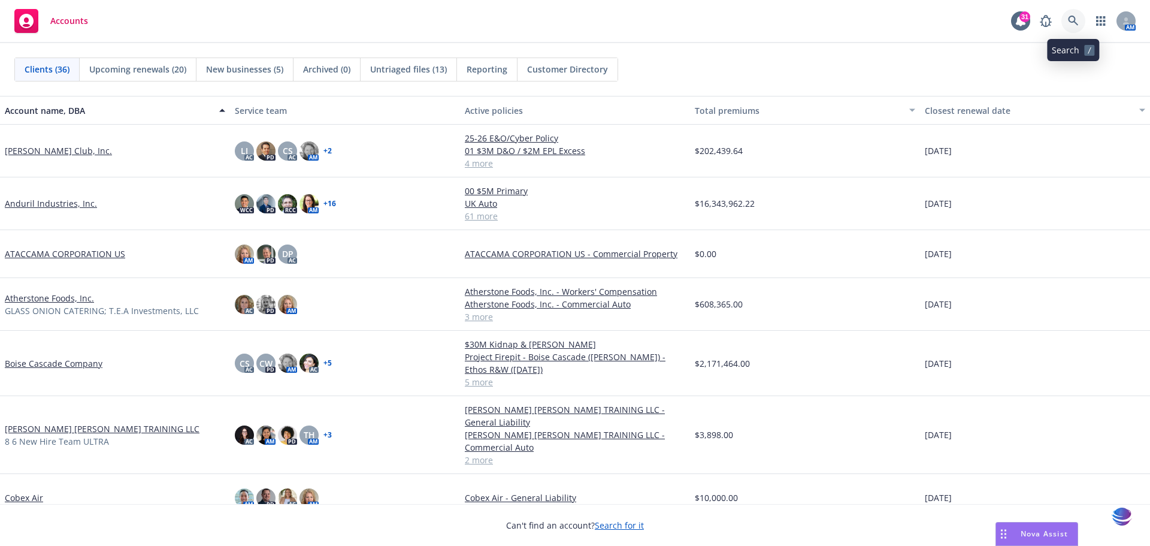
click at [1073, 22] on icon at bounding box center [1073, 21] width 10 height 10
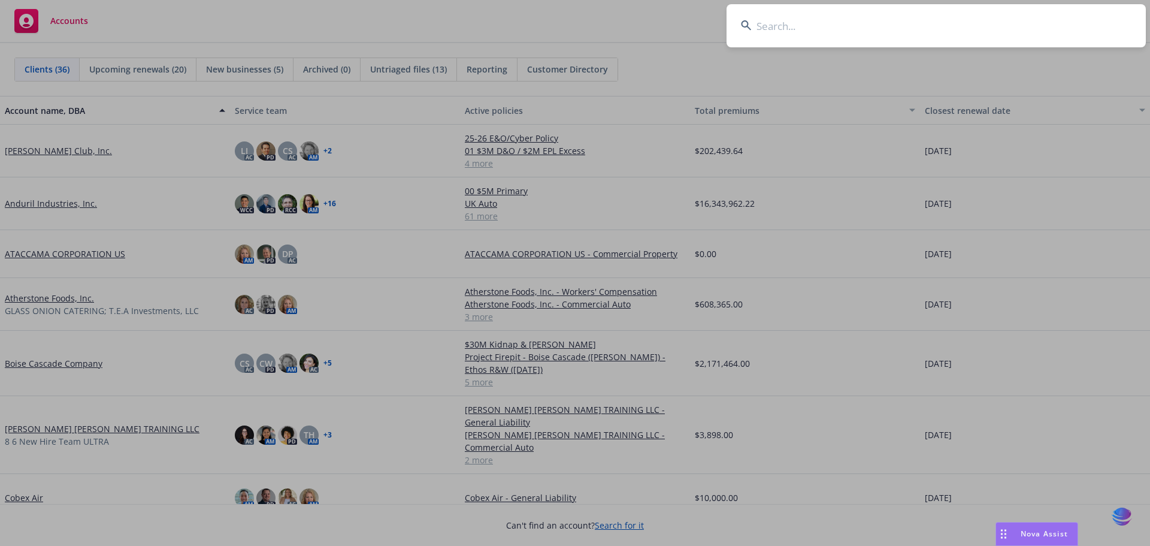
click at [798, 29] on input at bounding box center [936, 25] width 419 height 43
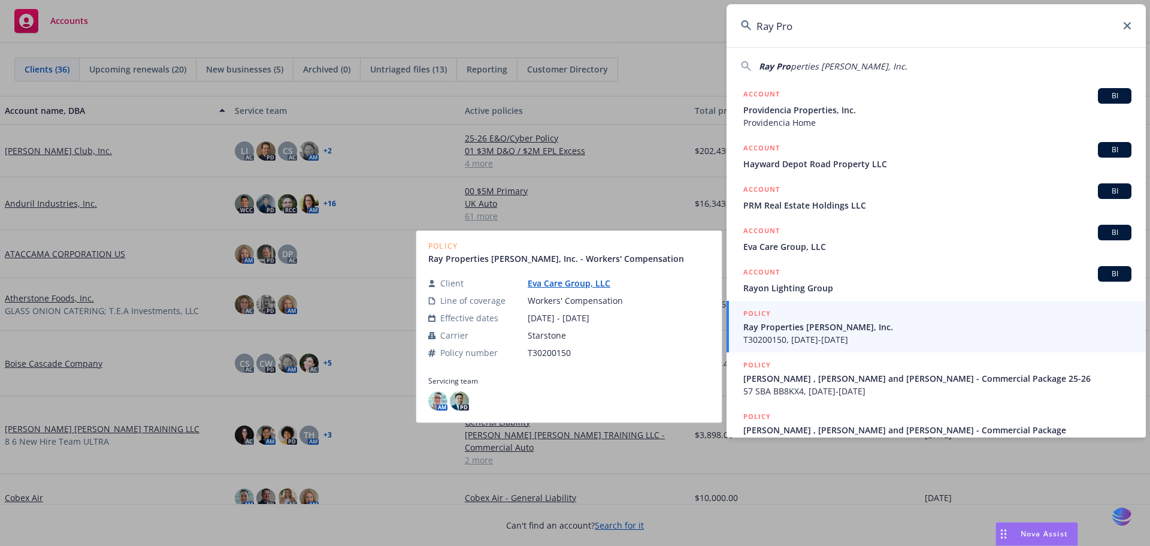
type input "Ray Pro"
click at [786, 328] on span "Ray Properties [PERSON_NAME], Inc." at bounding box center [937, 326] width 388 height 13
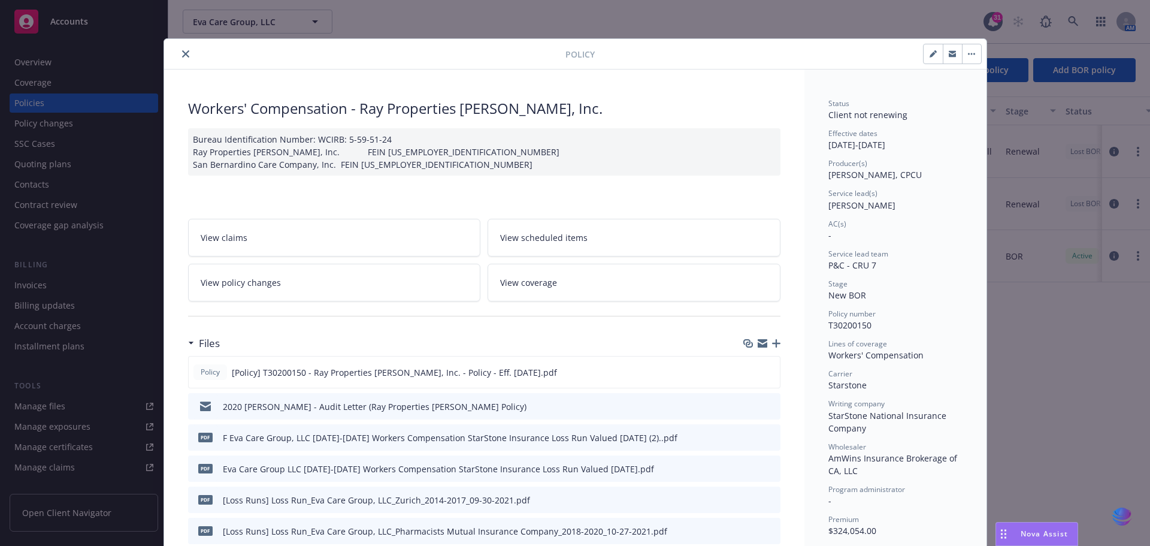
click at [184, 55] on icon "close" at bounding box center [185, 53] width 7 height 7
